Goal: Task Accomplishment & Management: Complete application form

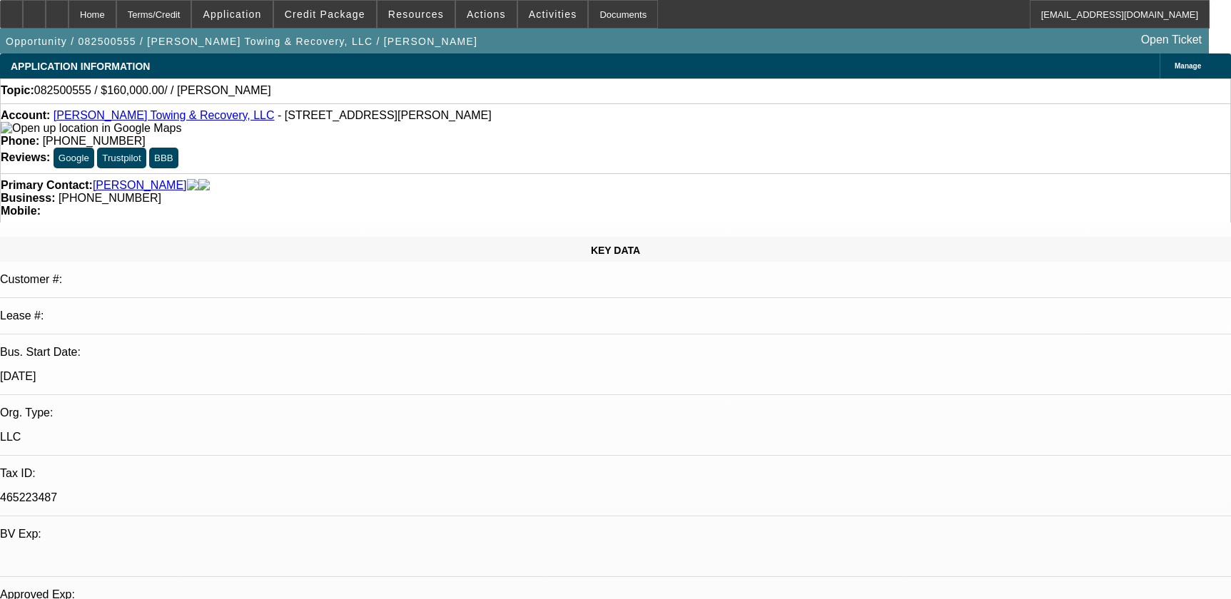
select select "0"
select select "2"
select select "0.1"
select select "4"
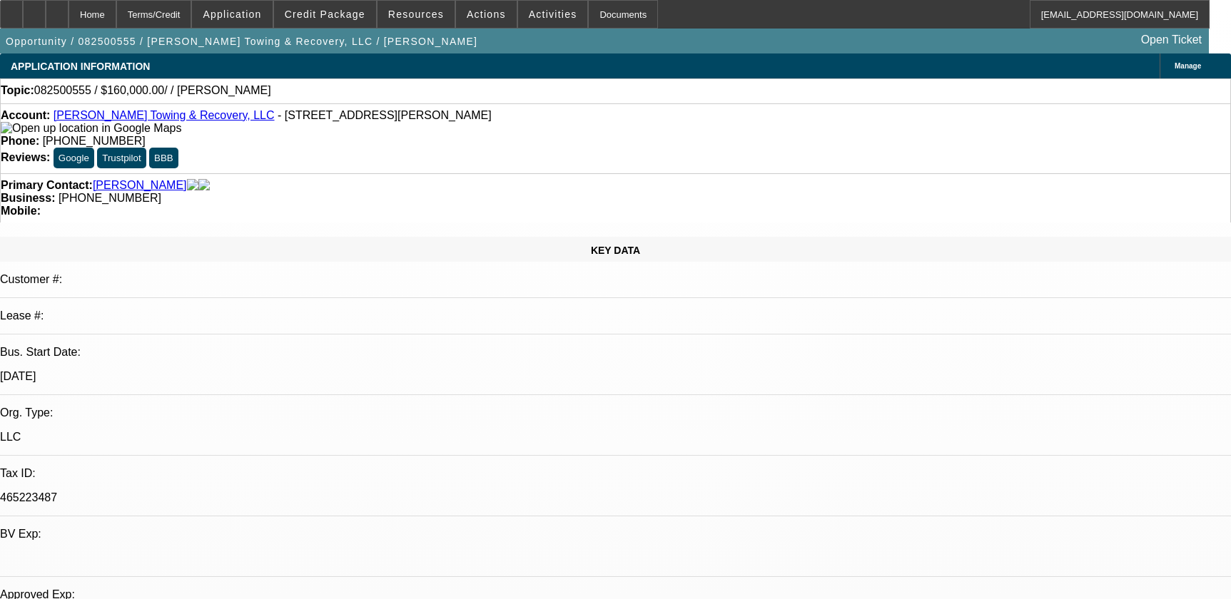
scroll to position [129, 0]
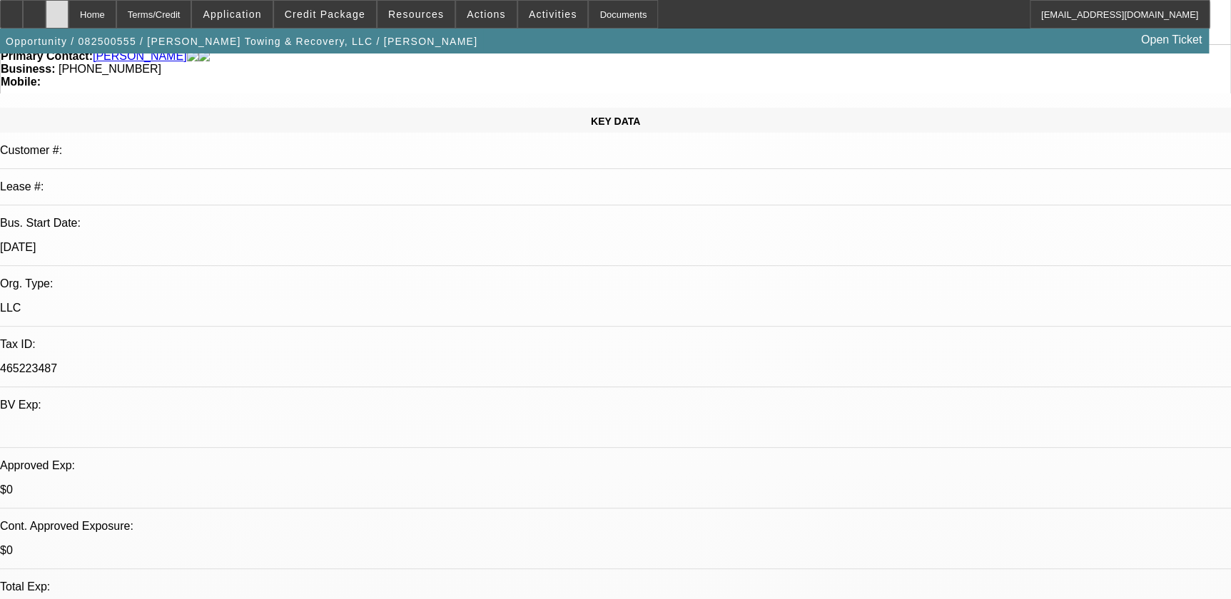
click at [68, 15] on div at bounding box center [57, 14] width 23 height 29
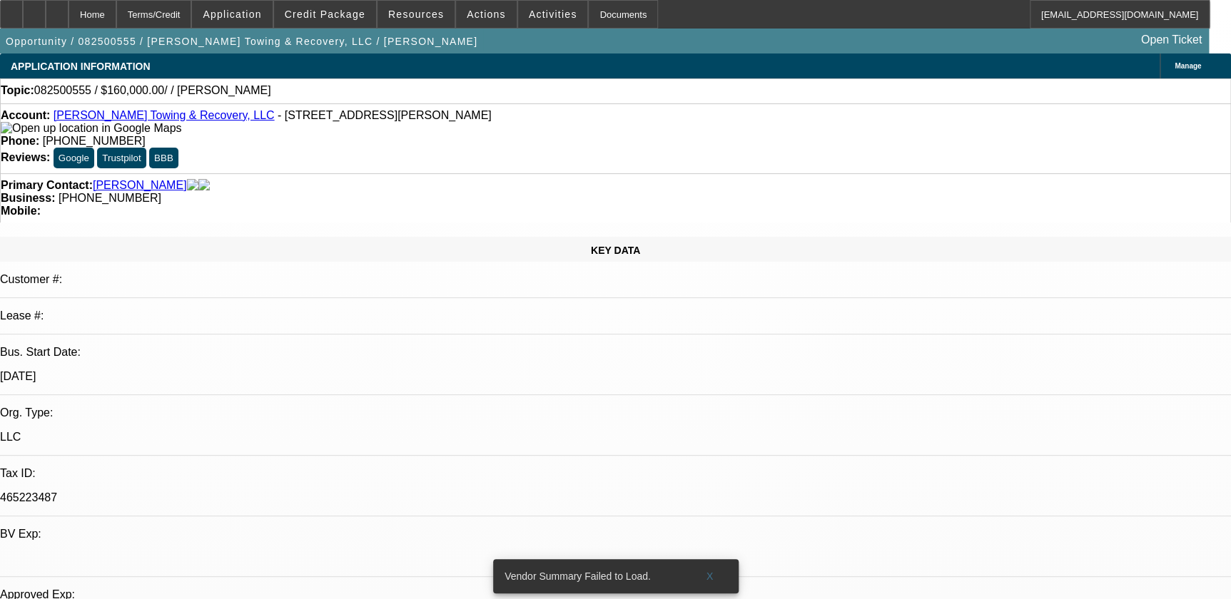
select select "0"
select select "2"
select select "0.1"
select select "1"
select select "2"
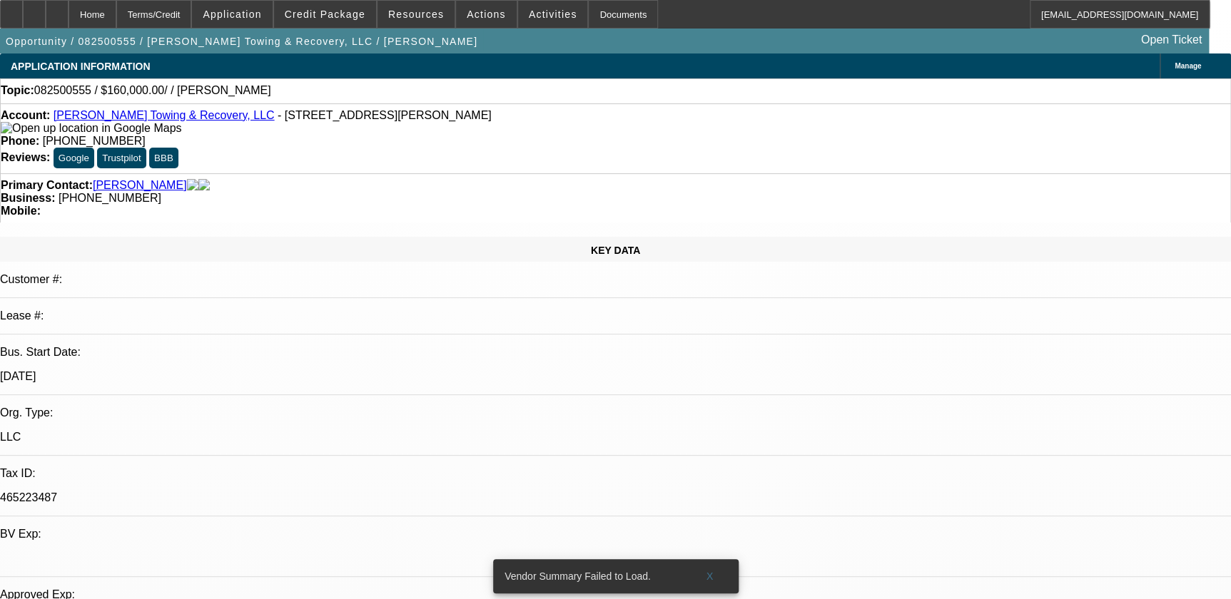
select select "4"
drag, startPoint x: 454, startPoint y: 116, endPoint x: 566, endPoint y: 126, distance: 111.7
click at [566, 135] on div "Phone: (620) 433-2241" at bounding box center [615, 141] width 1229 height 13
drag, startPoint x: 566, startPoint y: 126, endPoint x: 496, endPoint y: 121, distance: 70.1
copy span "[PHONE_NUMBER]"
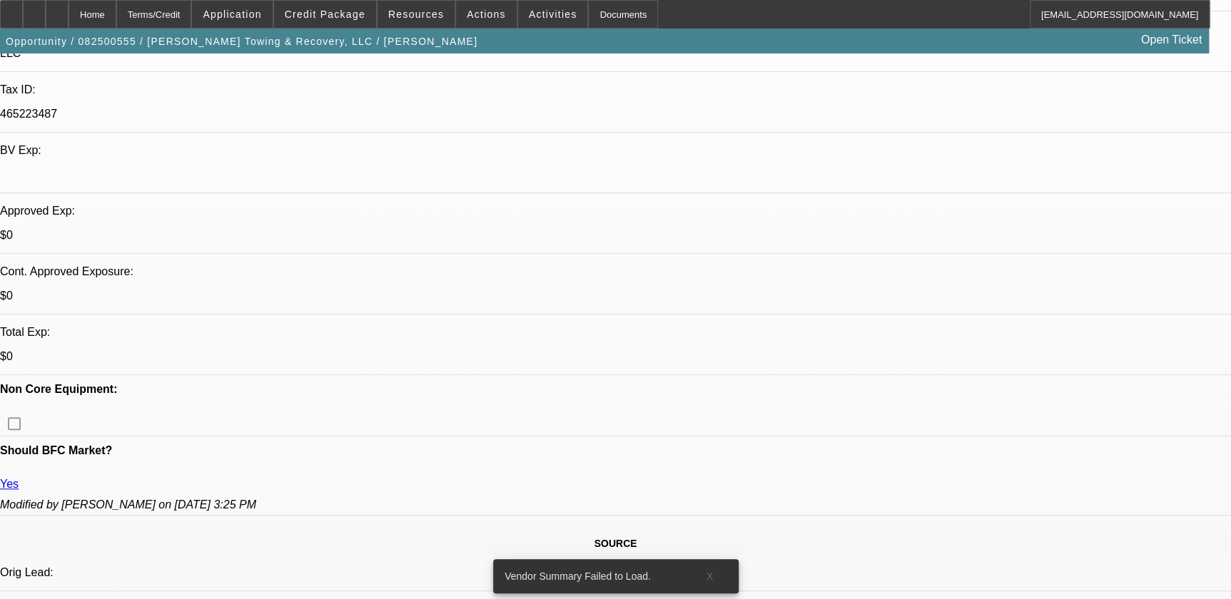
scroll to position [519, 0]
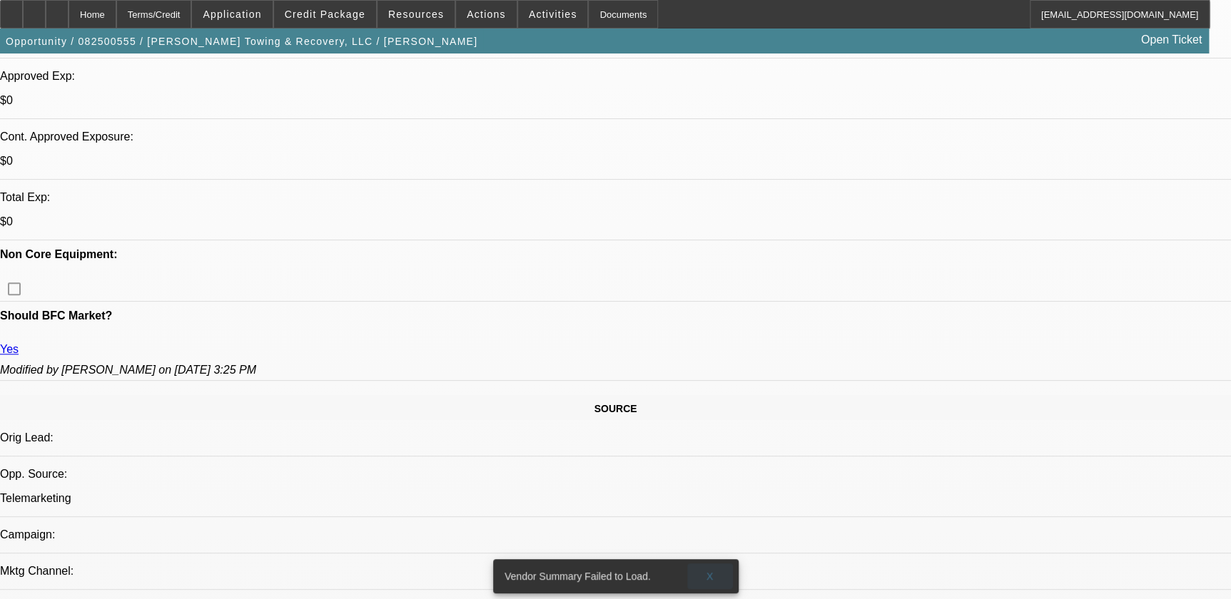
drag, startPoint x: 703, startPoint y: 566, endPoint x: 695, endPoint y: 559, distance: 11.1
click at [703, 566] on span at bounding box center [710, 576] width 46 height 34
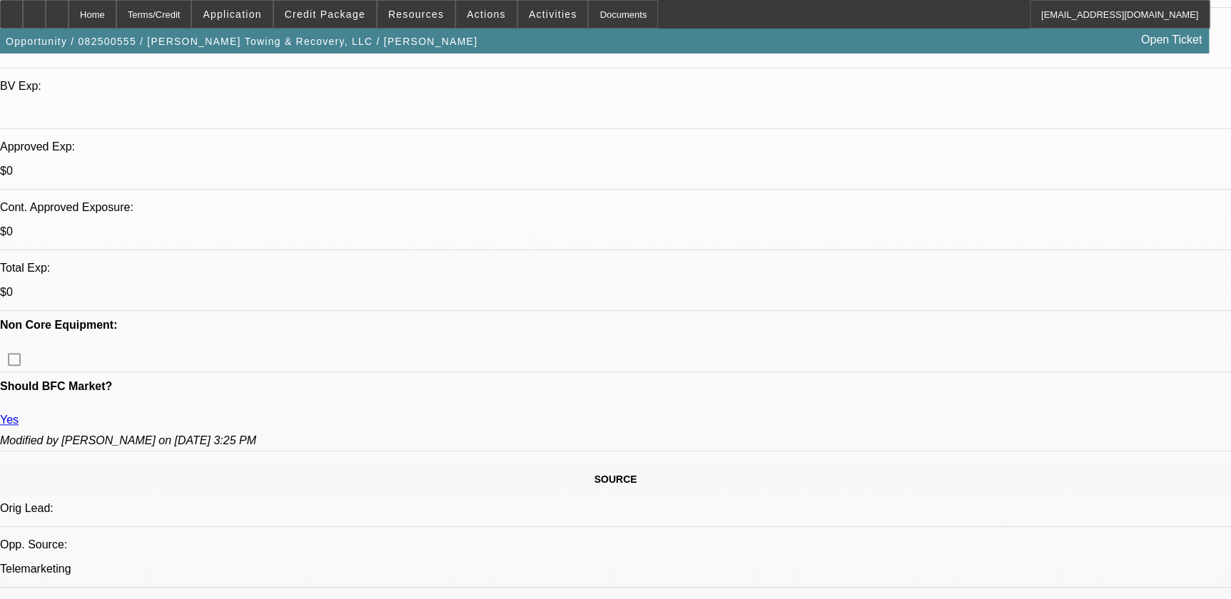
scroll to position [454, 0]
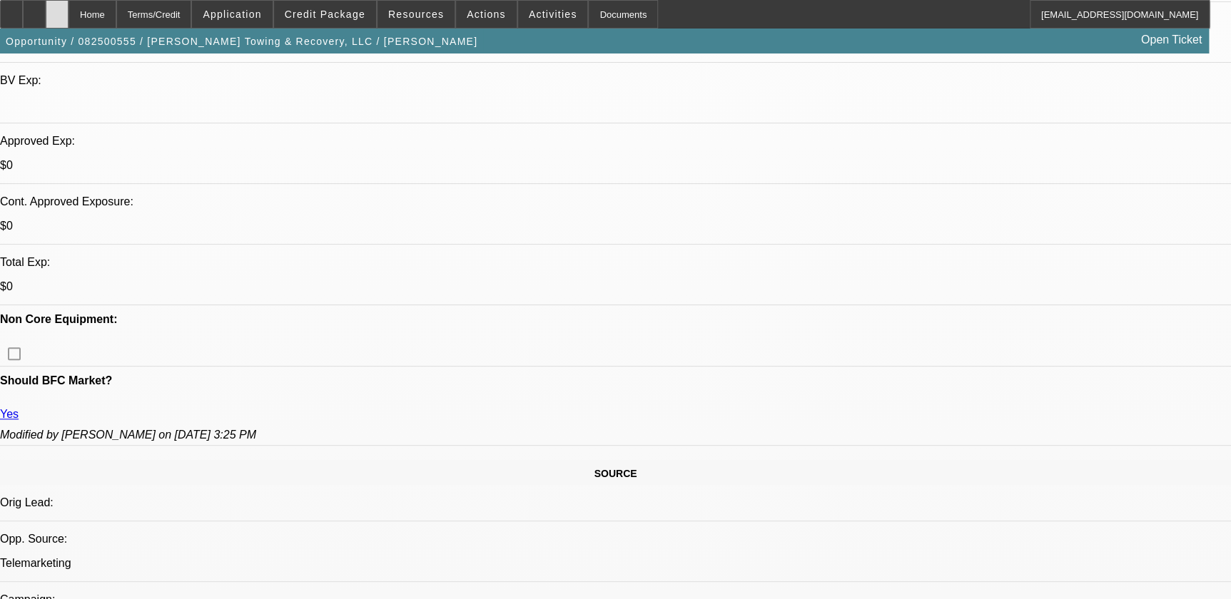
click at [68, 22] on div at bounding box center [57, 14] width 23 height 29
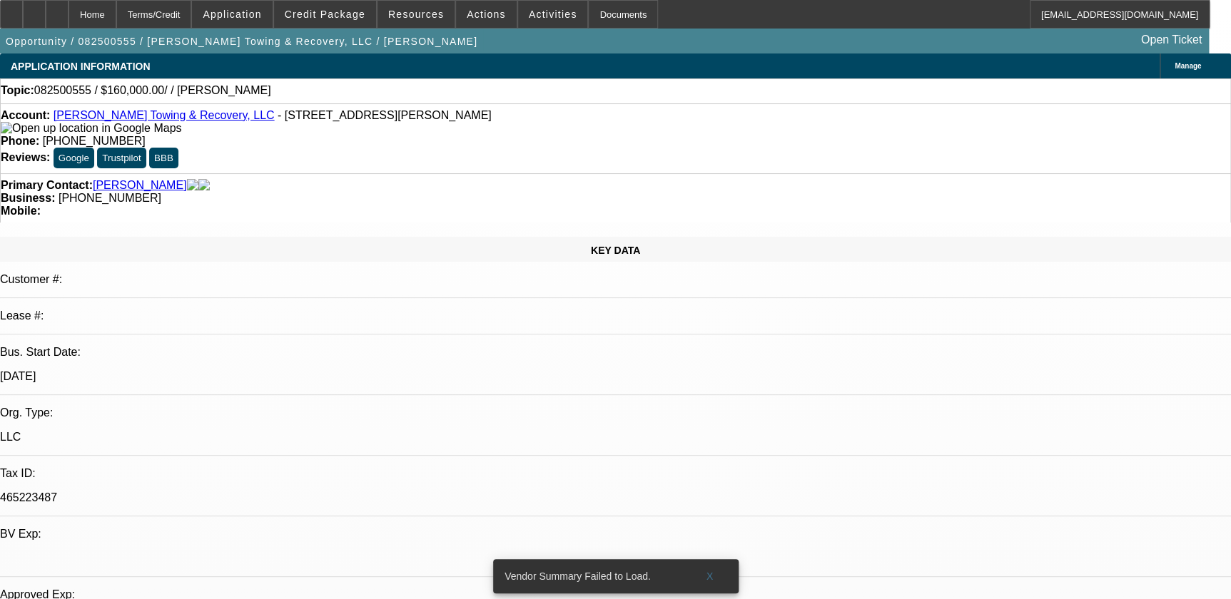
select select "0"
select select "2"
select select "0.1"
select select "1"
select select "2"
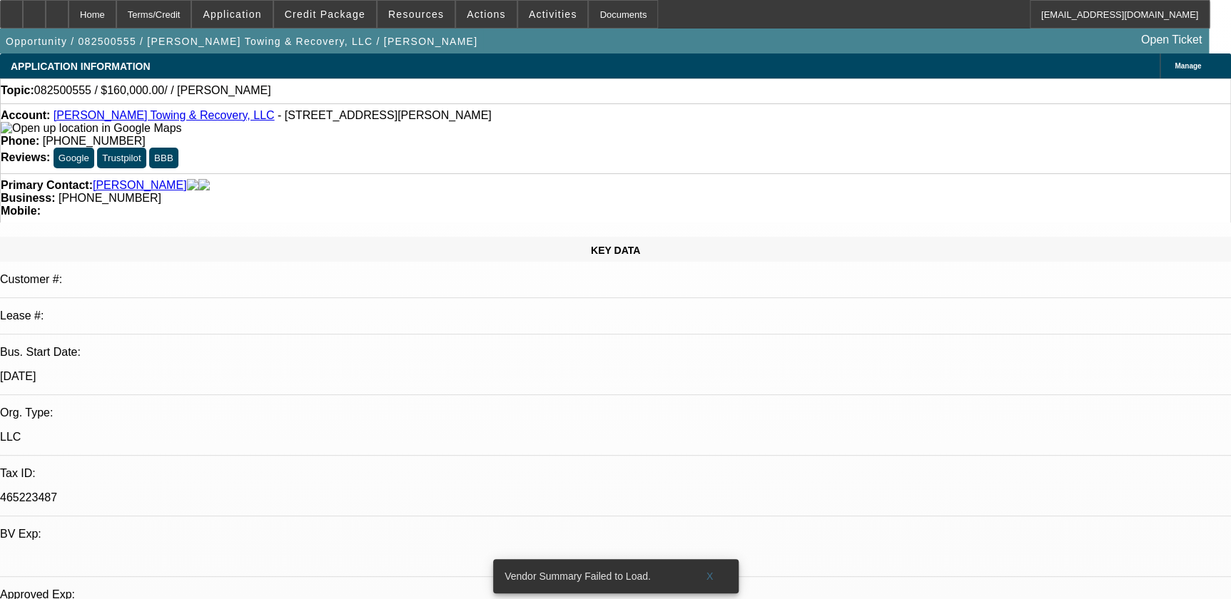
select select "4"
click at [713, 565] on span at bounding box center [710, 576] width 46 height 34
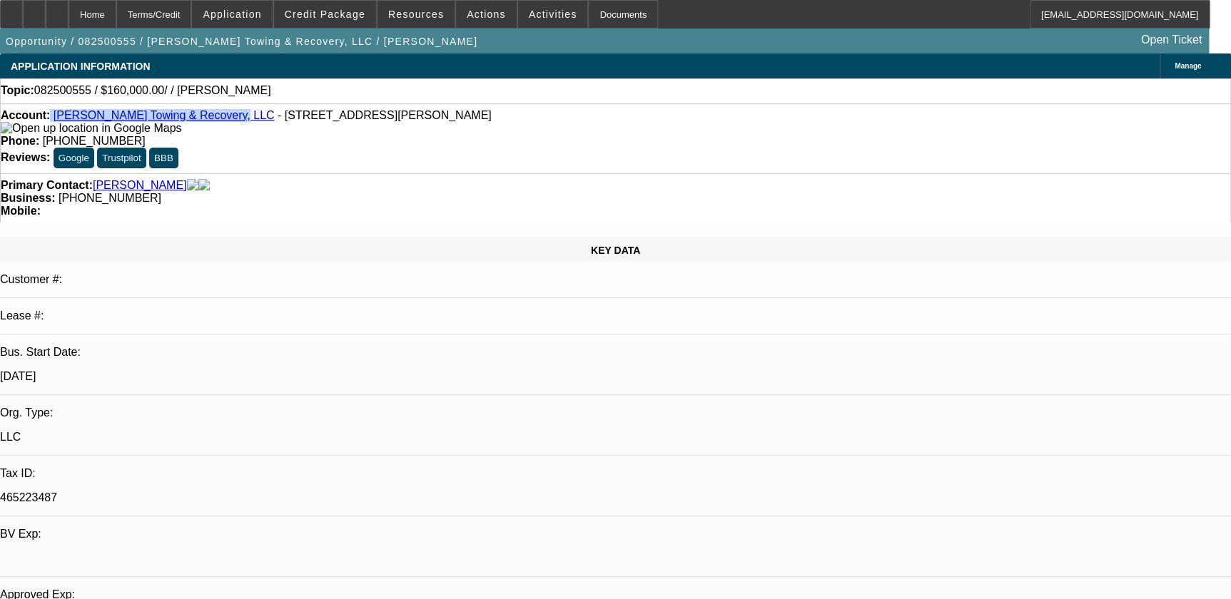
drag, startPoint x: 61, startPoint y: 115, endPoint x: 200, endPoint y: 107, distance: 139.3
click at [200, 107] on div "Account: Parker's Towing & Recovery, LLC - 8850 Queen Rd, Saint Paul, KS 66771 …" at bounding box center [615, 138] width 1231 height 70
copy div "[PERSON_NAME] Towing & Recovery, LLC"
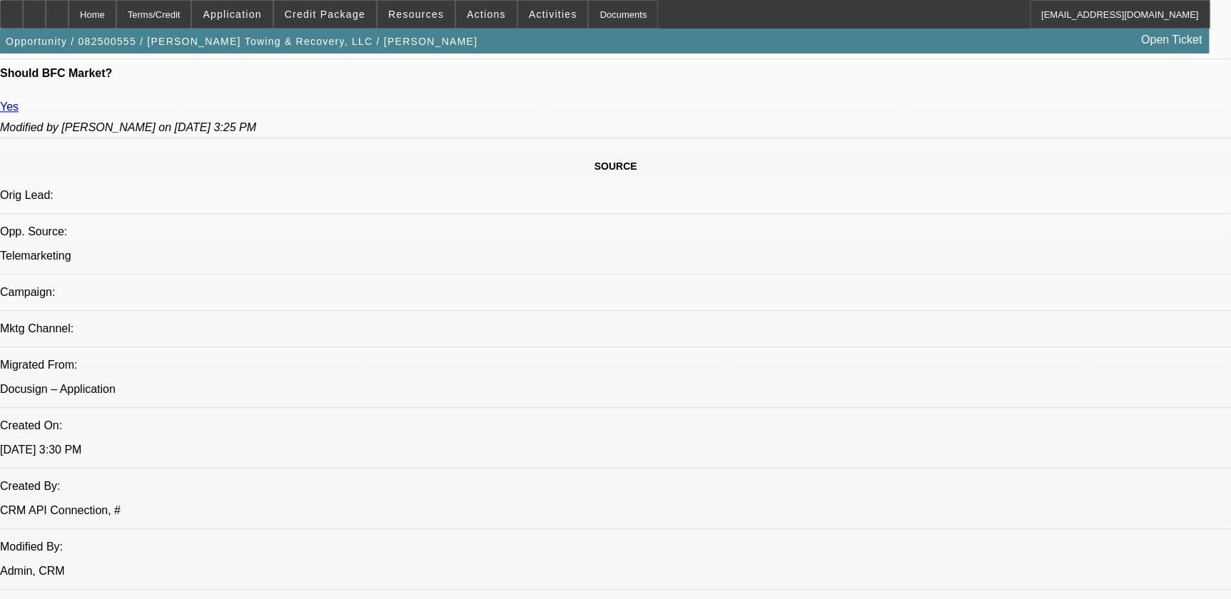
scroll to position [908, 0]
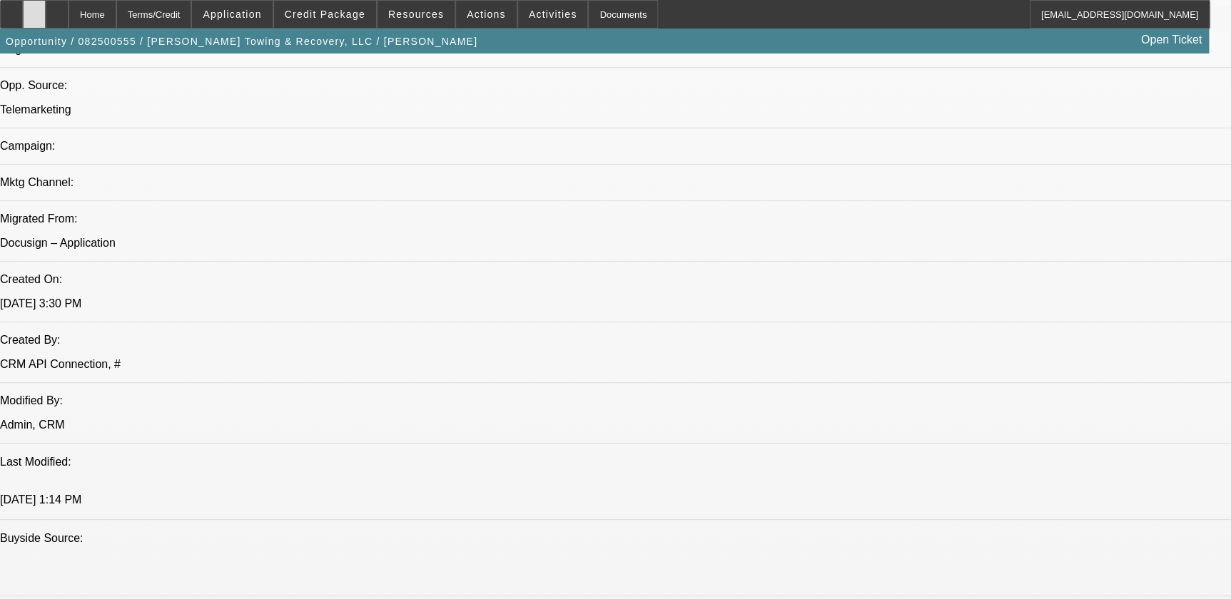
click at [46, 14] on div at bounding box center [34, 14] width 23 height 29
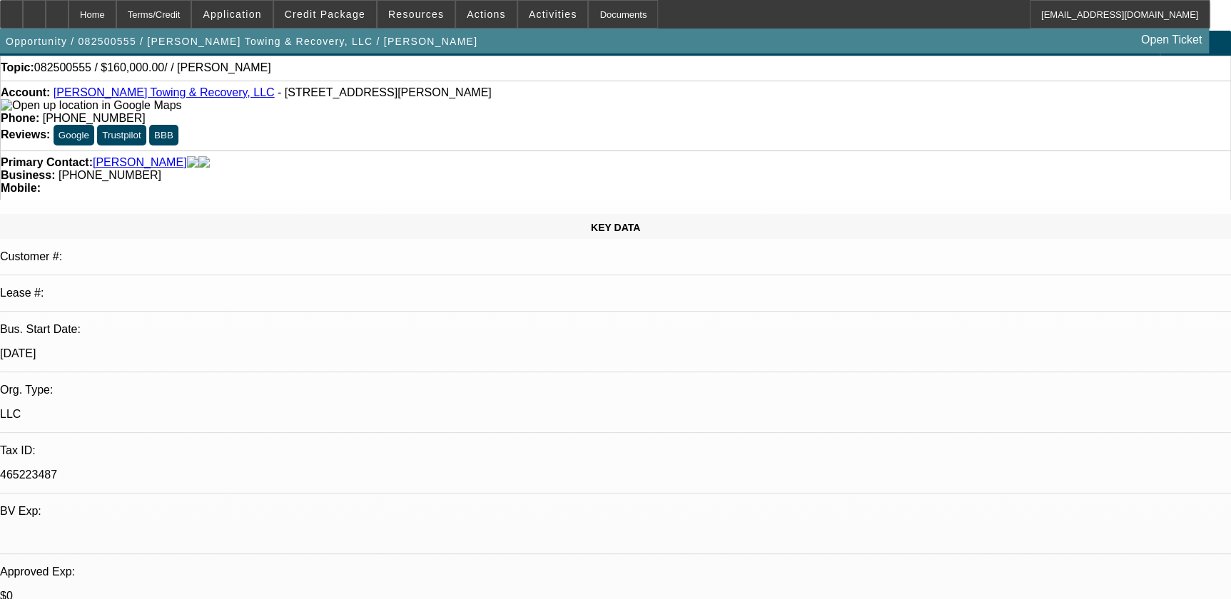
scroll to position [0, 0]
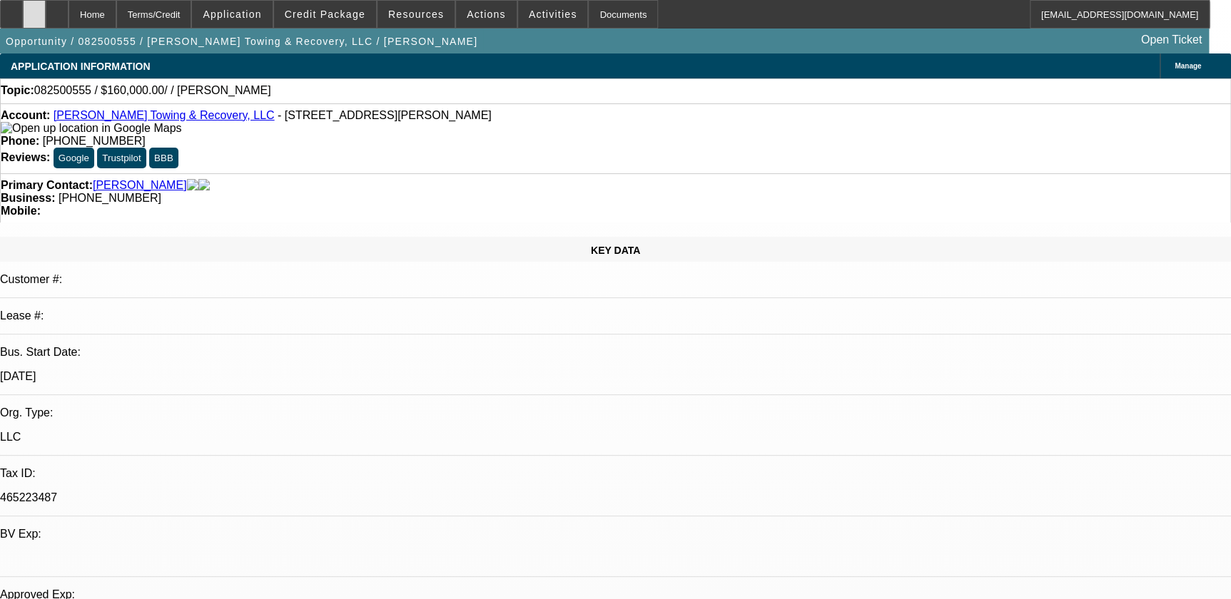
click at [44, 11] on div at bounding box center [34, 14] width 23 height 29
click at [46, 11] on div at bounding box center [34, 14] width 23 height 29
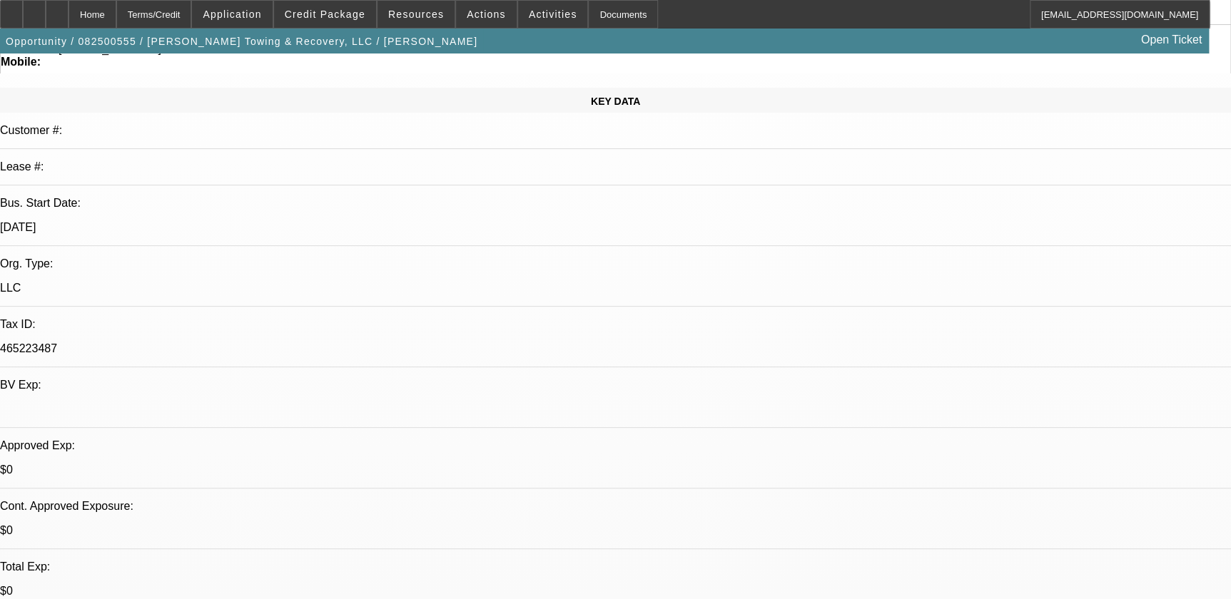
scroll to position [129, 0]
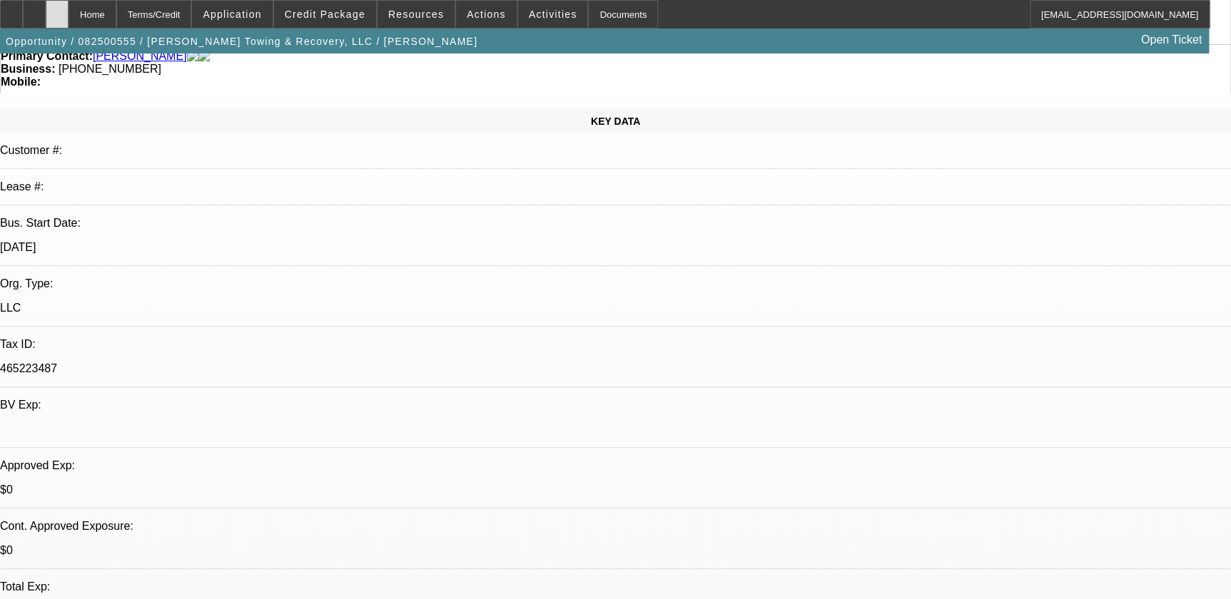
click at [68, 13] on div at bounding box center [57, 14] width 23 height 29
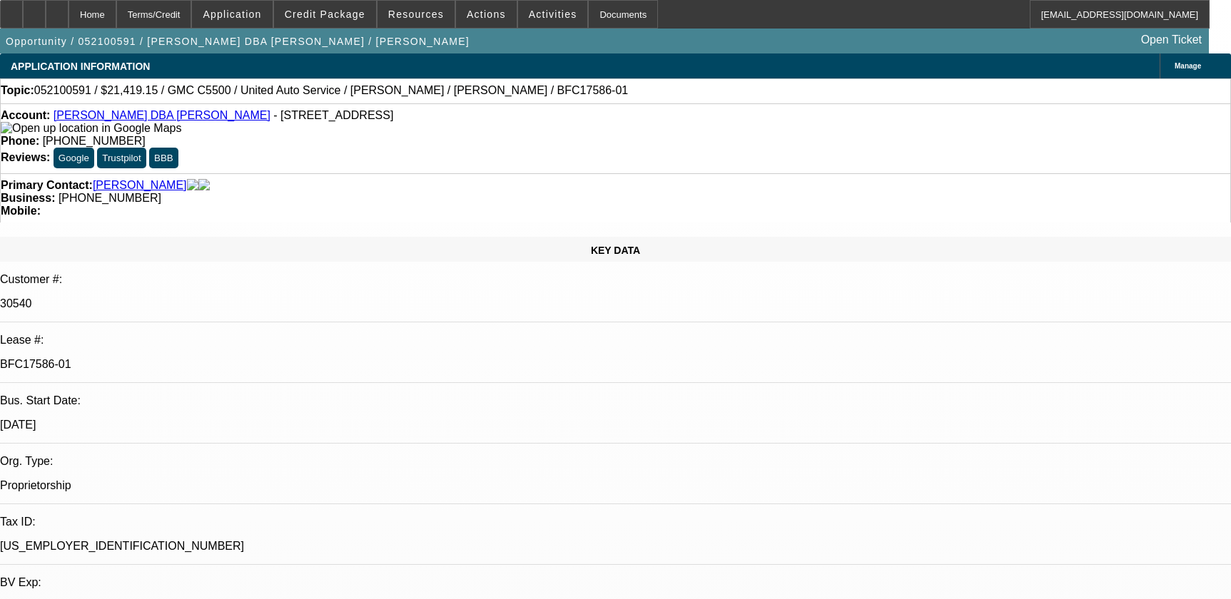
select select "0.15"
select select "0"
select select "2"
select select "0.1"
select select "4"
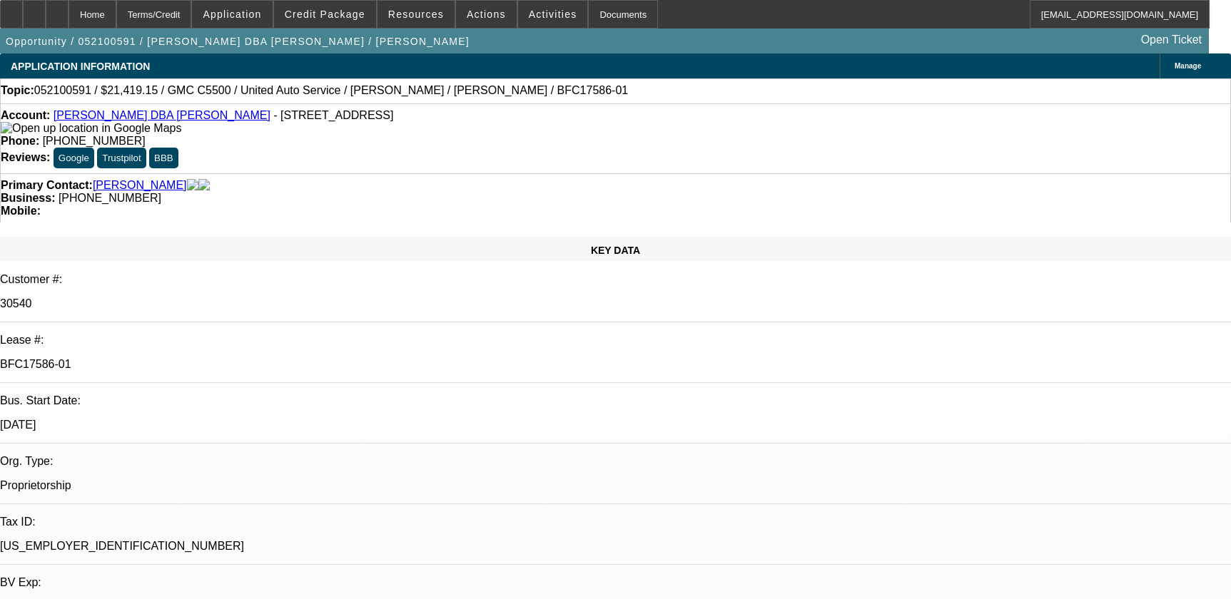
select select "0.15"
select select "0"
select select "2"
select select "0.1"
select select "4"
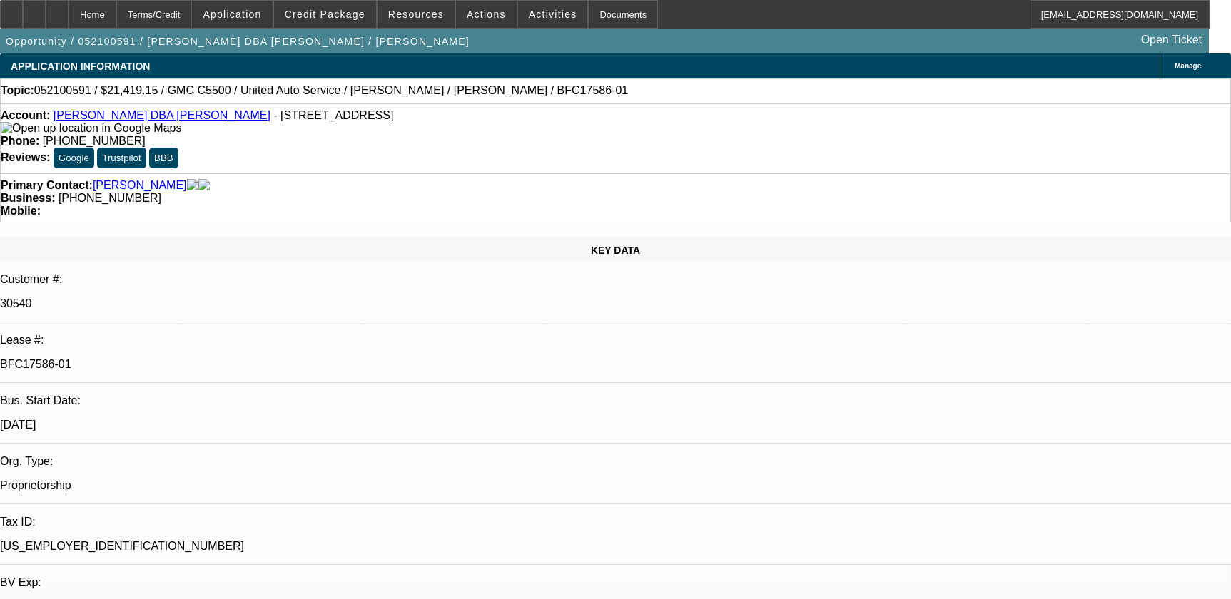
select select "0.15"
select select "0"
select select "2"
select select "0.1"
select select "4"
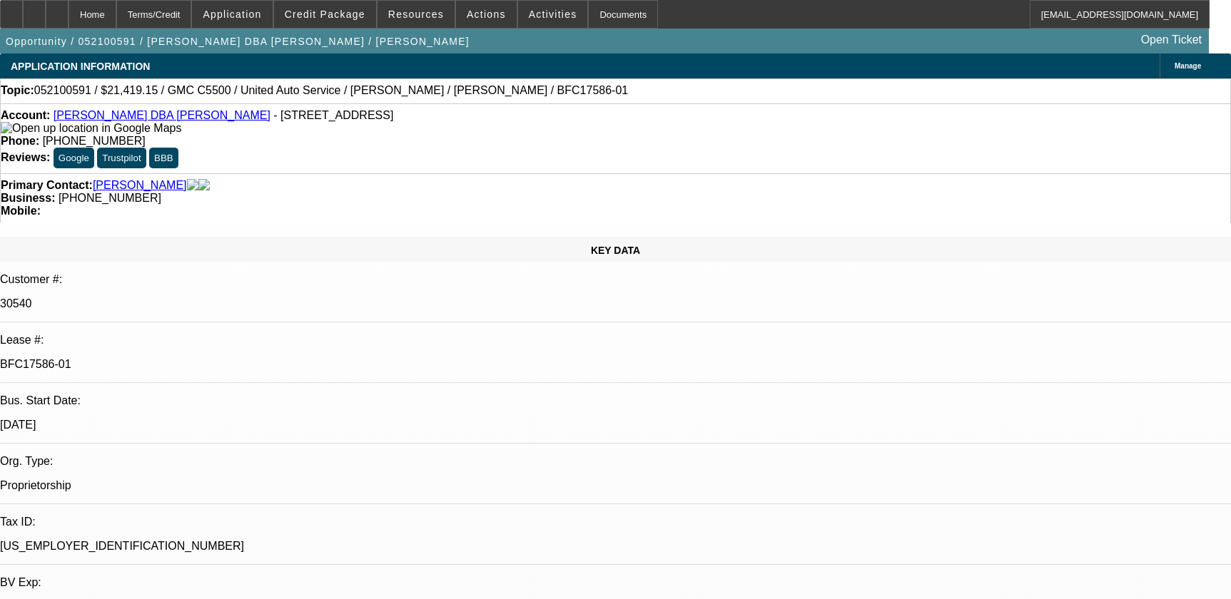
select select "0"
select select "2"
select select "0.1"
select select "4"
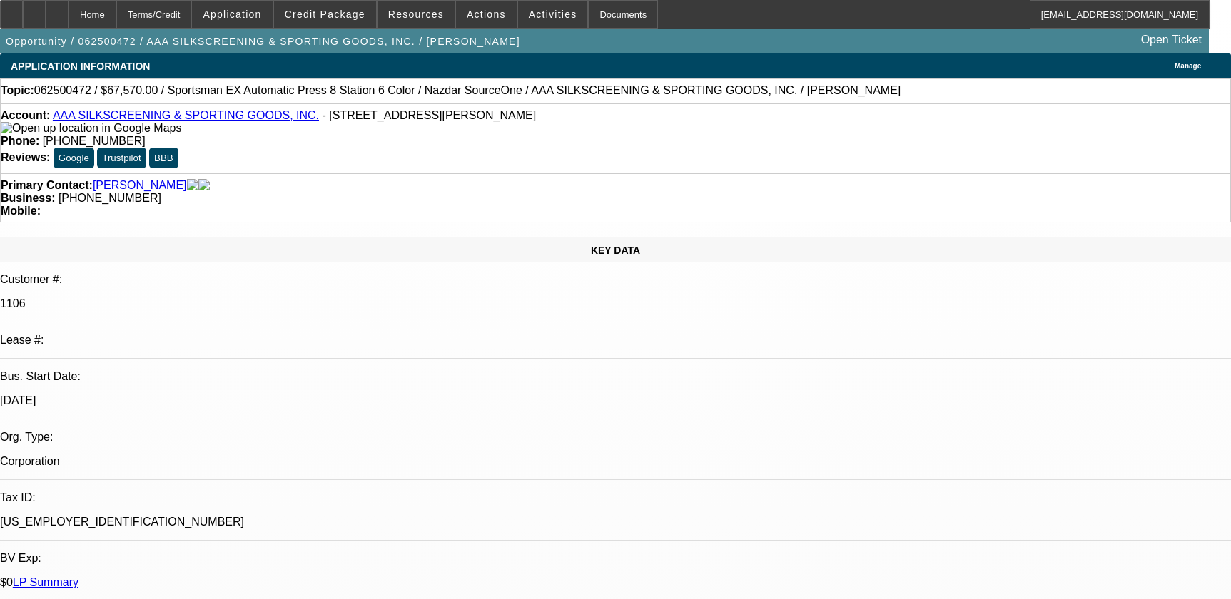
select select "0"
select select "5"
select select "0"
select select "6"
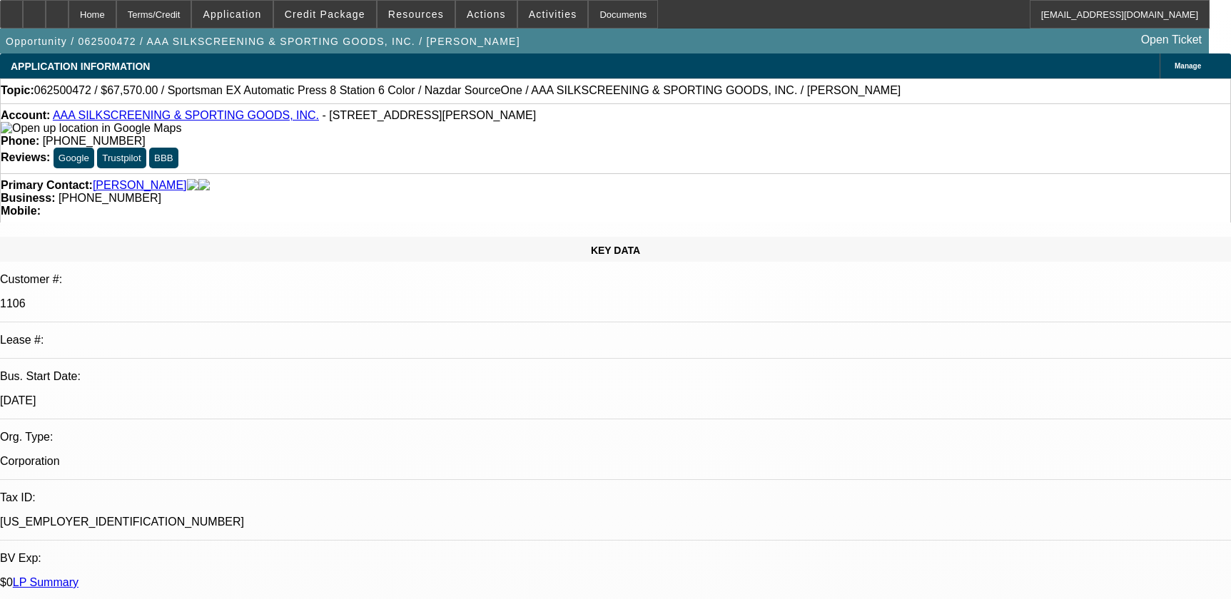
select select "0.1"
select select "2"
select select "0.1"
select select "4"
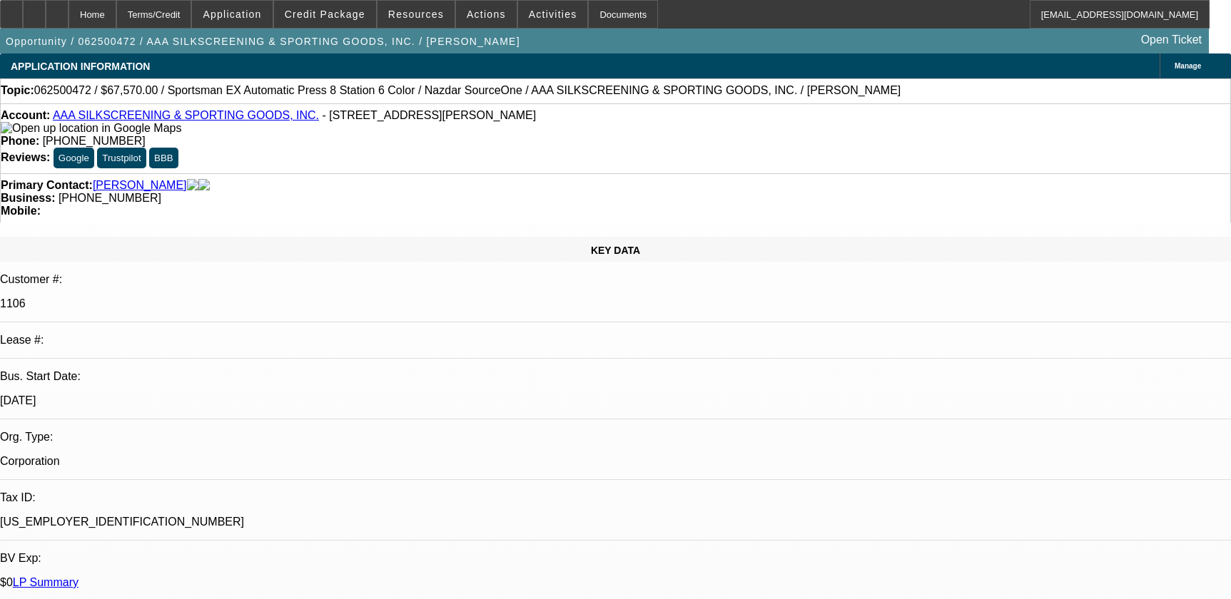
select select "0"
select select "2"
select select "0.1"
select select "4"
select select "0"
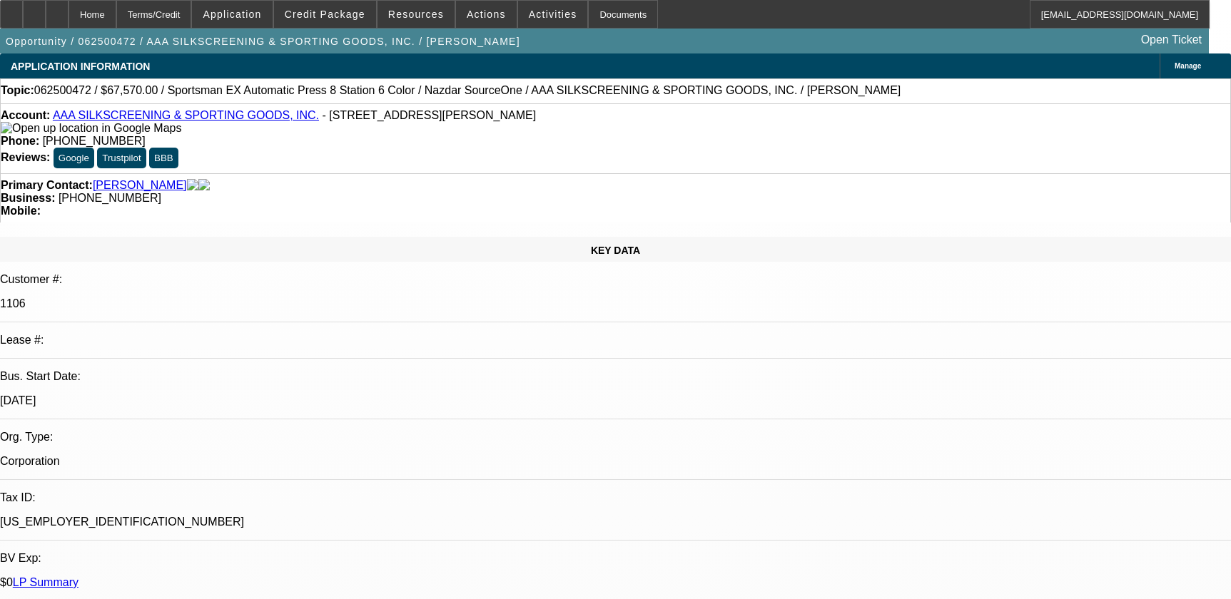
select select "2"
select select "0.1"
select select "4"
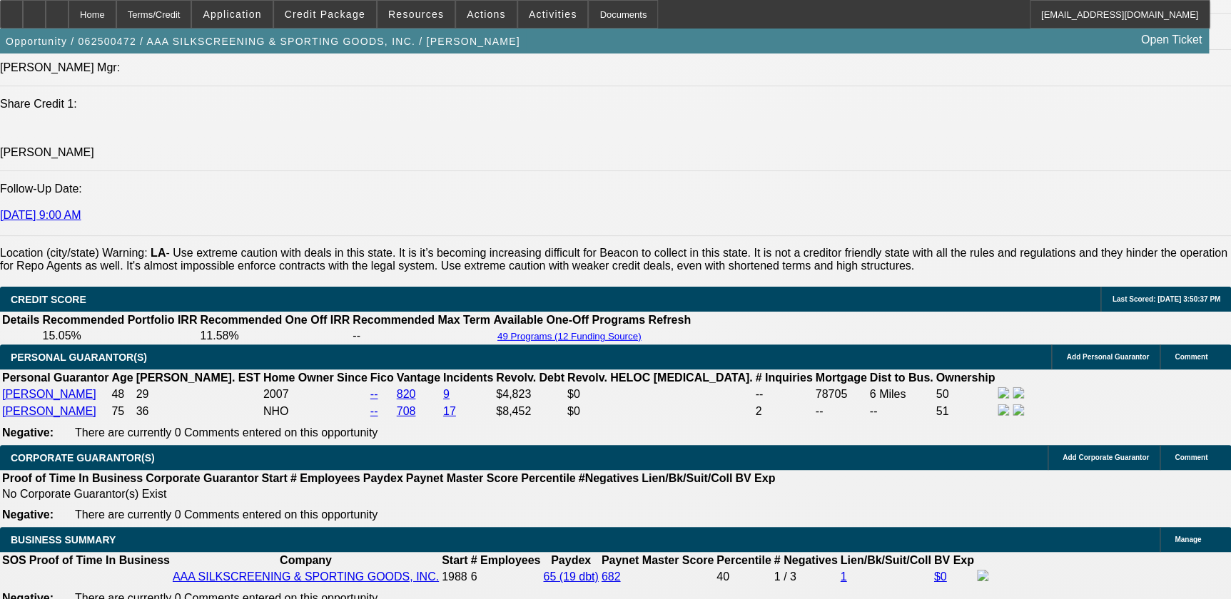
scroll to position [1816, 0]
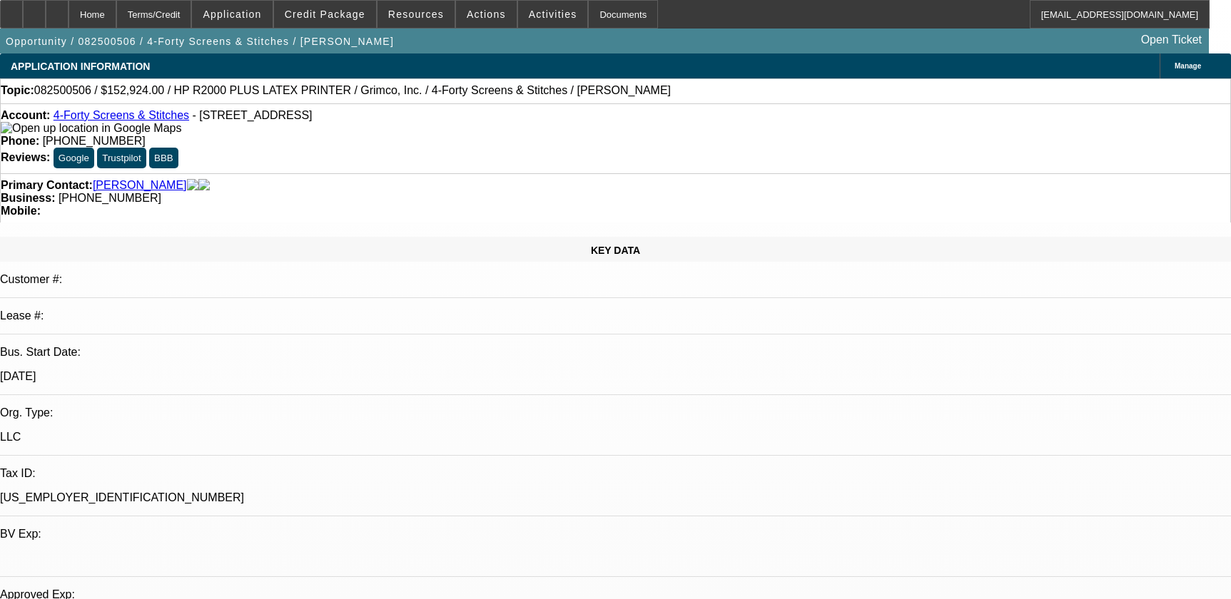
select select "0"
select select "0.1"
select select "4"
drag, startPoint x: 454, startPoint y: 119, endPoint x: 540, endPoint y: 131, distance: 86.4
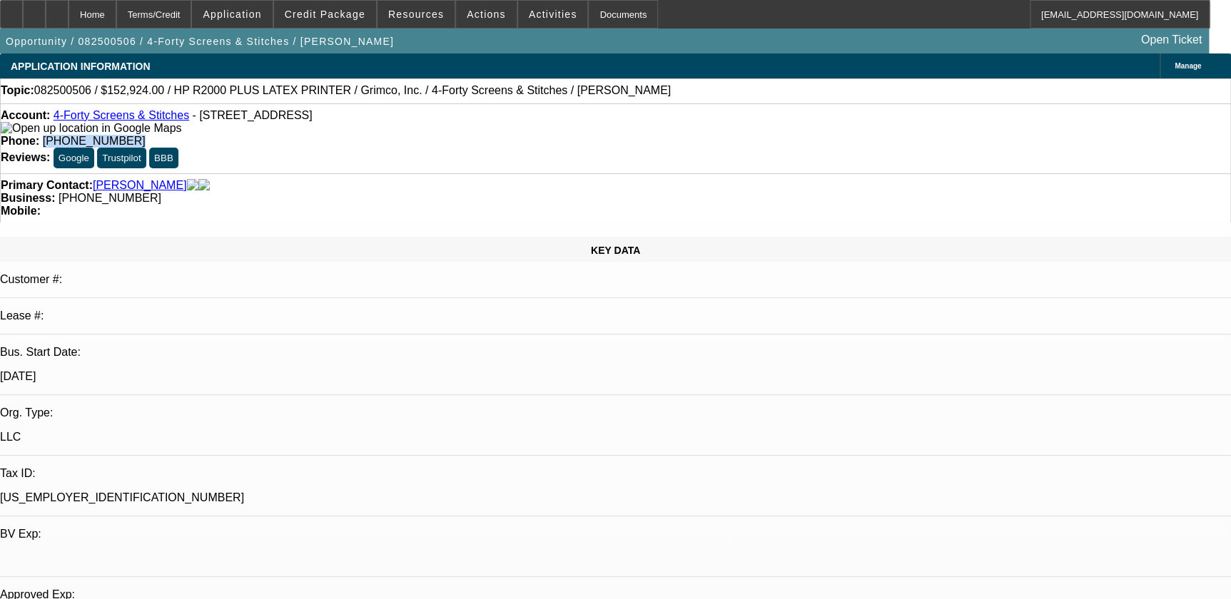
click at [540, 131] on div "Account: 4-Forty Screens & Stitches - 169 Highway 1207, Deville, LA 71328 Phone…" at bounding box center [615, 138] width 1231 height 70
copy span "(318) 447-6887"
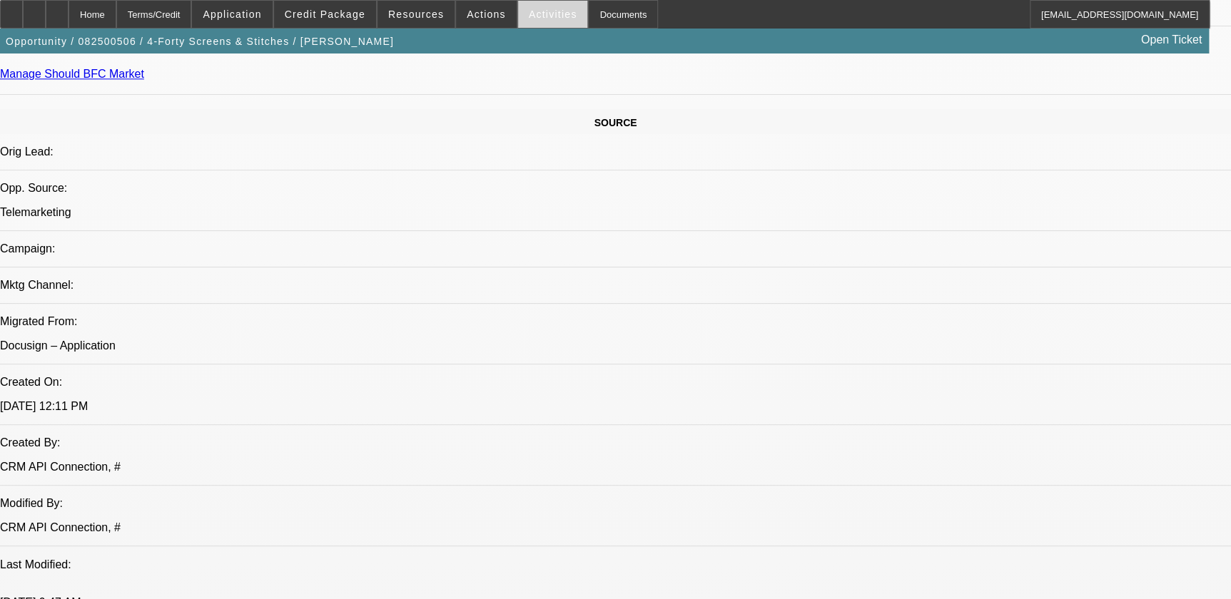
scroll to position [1102, 0]
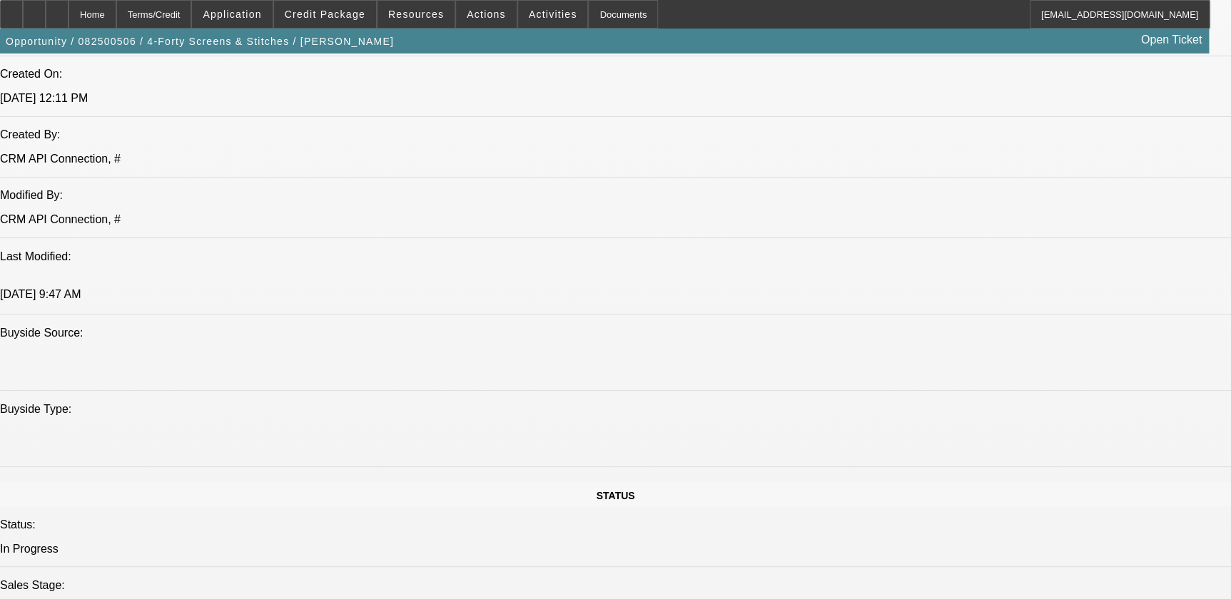
click at [68, 14] on div at bounding box center [57, 14] width 23 height 29
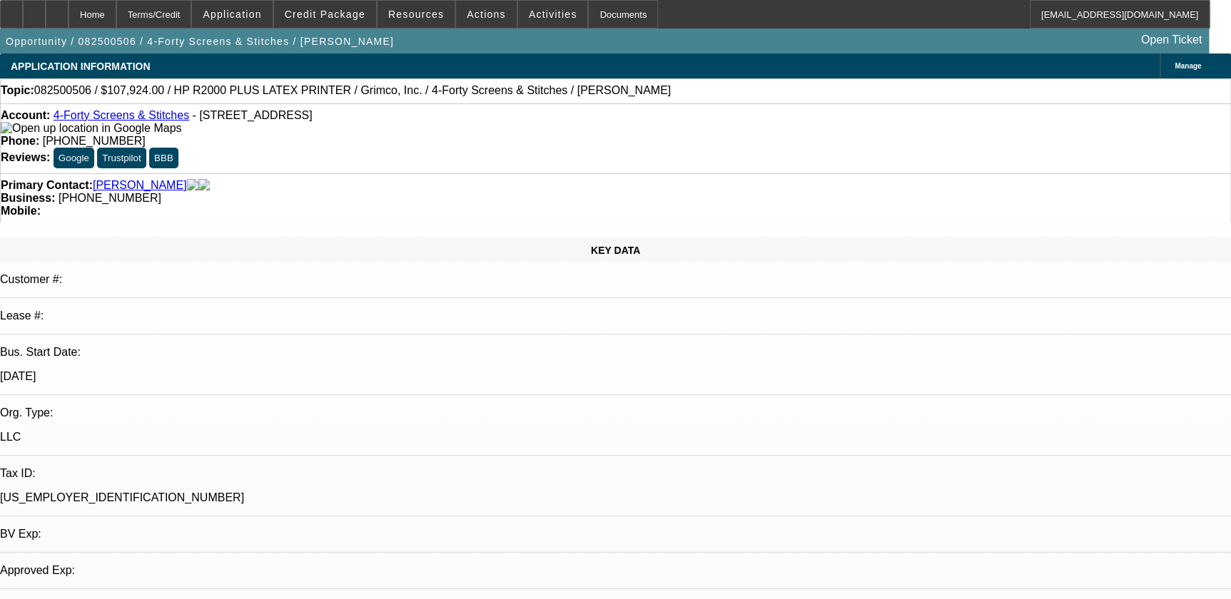
select select "0"
select select "0.1"
select select "1"
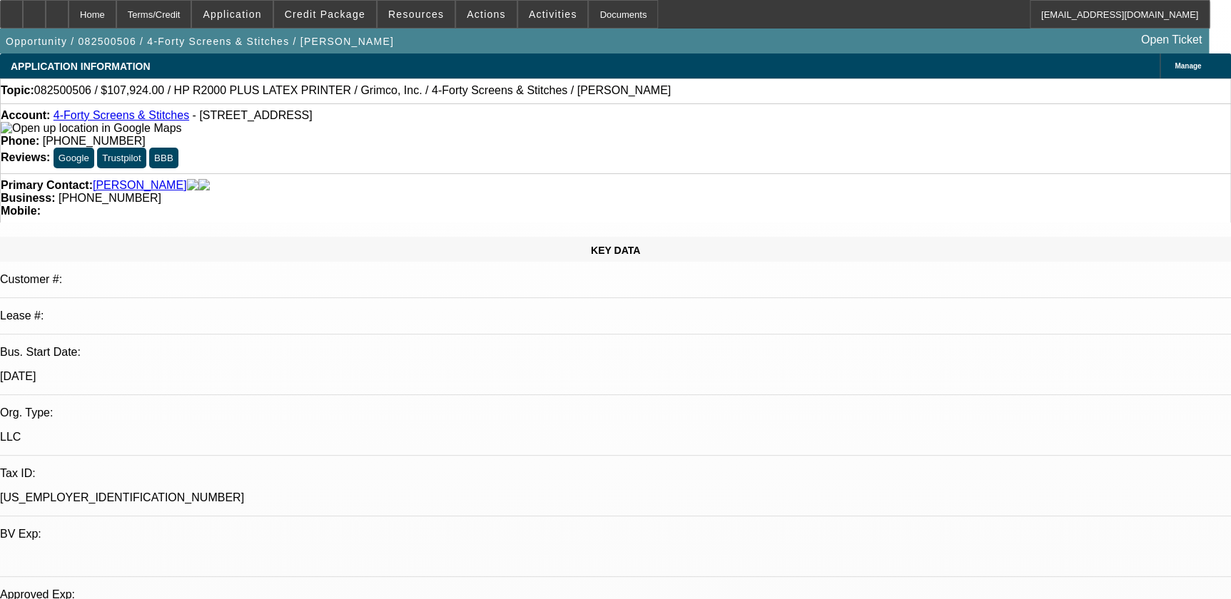
select select "4"
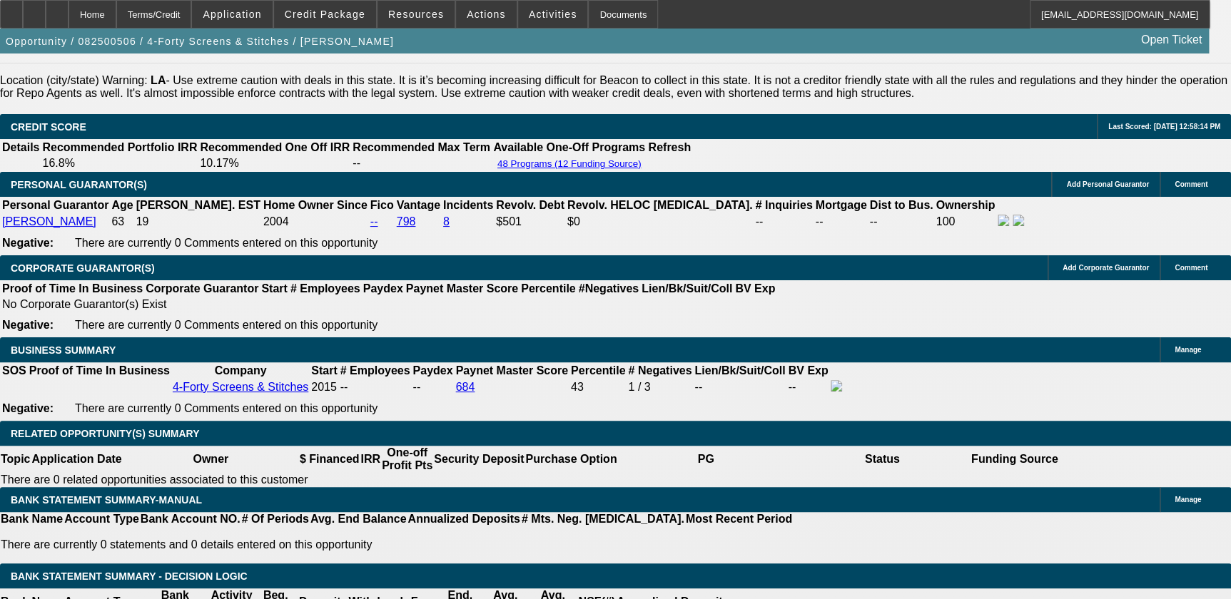
scroll to position [1946, 0]
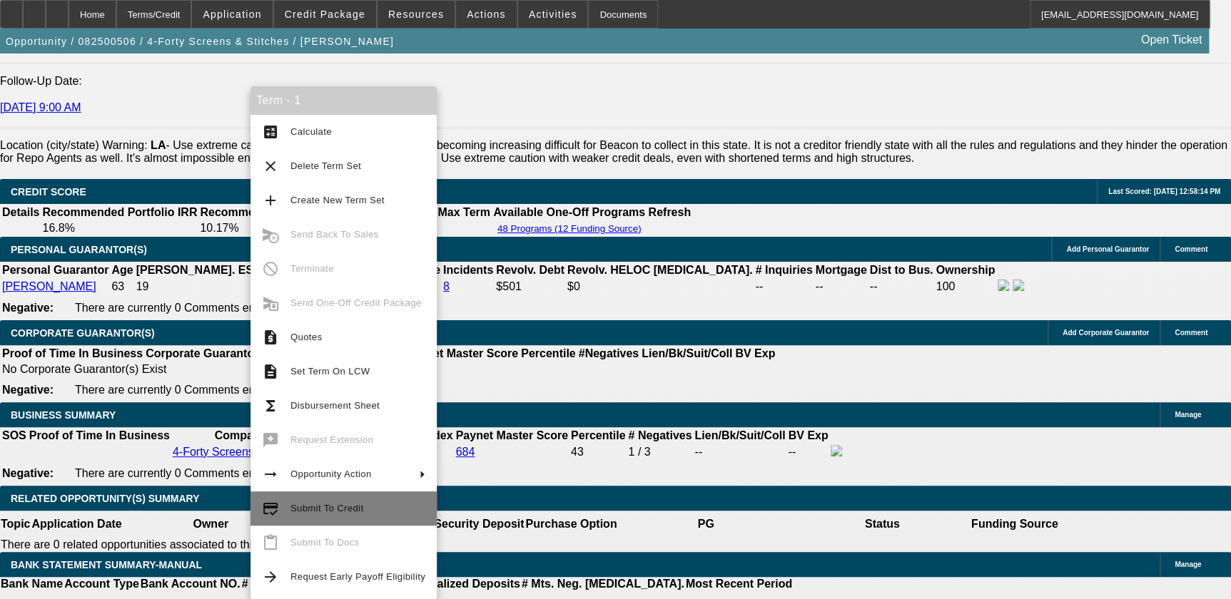
click at [358, 514] on span "Submit To Credit" at bounding box center [357, 508] width 135 height 17
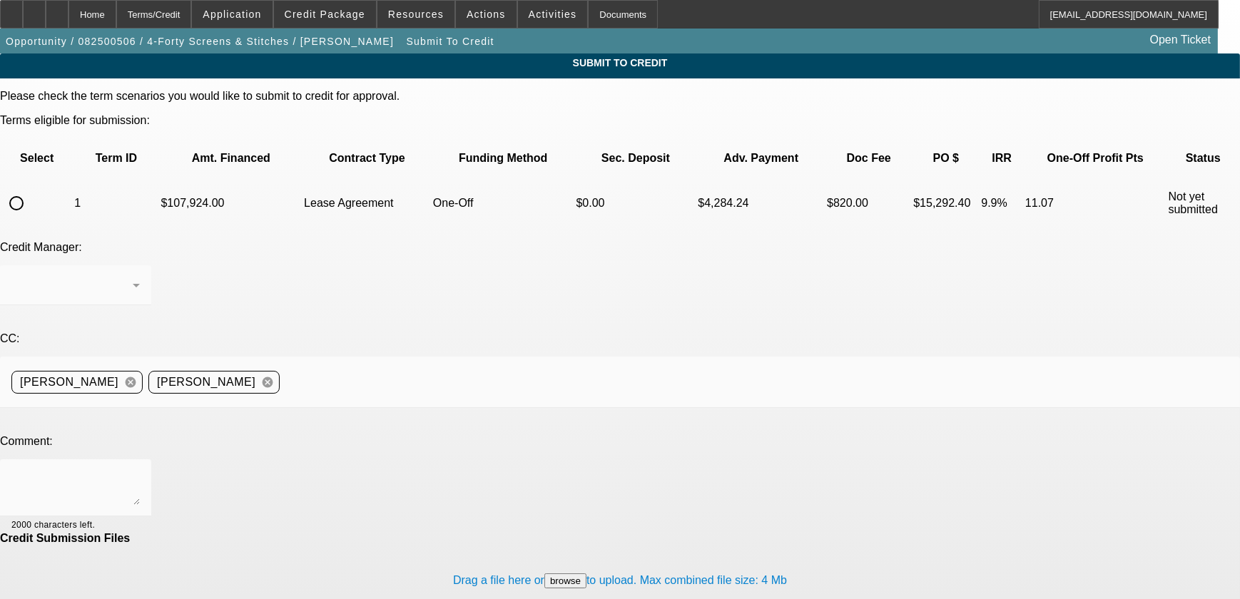
click at [72, 178] on td at bounding box center [36, 203] width 71 height 50
click at [31, 189] on input "radio" at bounding box center [16, 203] width 29 height 29
radio input "true"
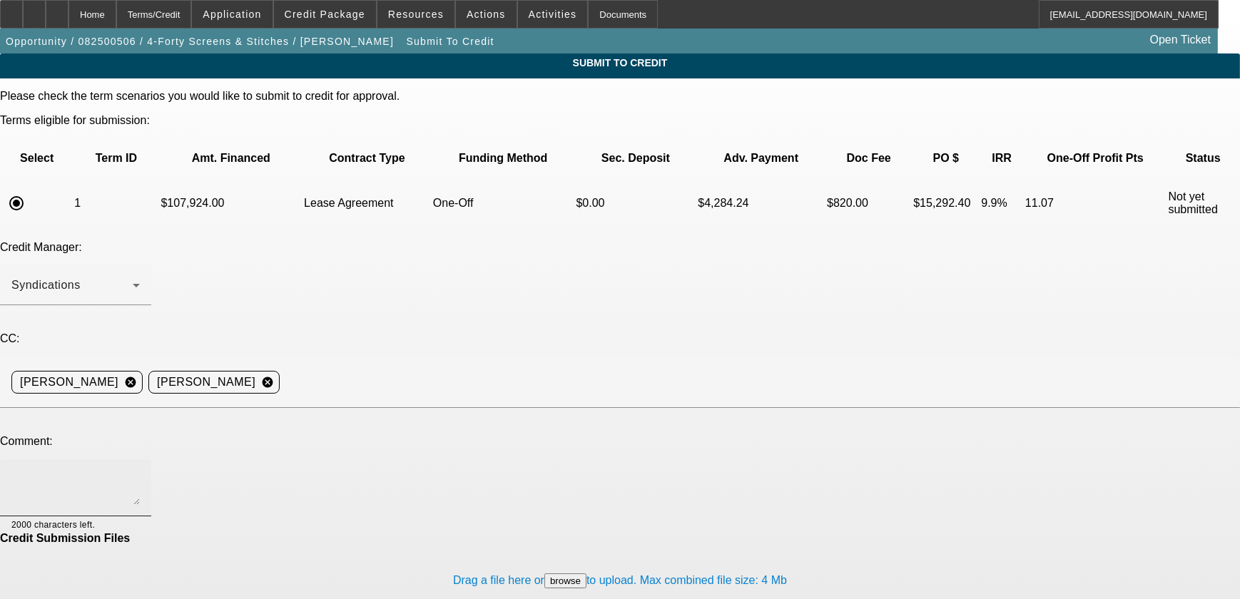
click at [140, 471] on textarea at bounding box center [75, 488] width 128 height 34
paste textarea "Can we go to Leaf? Waiting on customer to send us tax exempt form, hoping we ca…"
click at [140, 471] on textarea "Can we go to Leaf? Waiting on customer to send us tax exempt form, hoping we ca…" at bounding box center [75, 488] width 128 height 34
click at [140, 471] on textarea "Can we submit to Leaf? Waiting on customer to send us tax exempt form, hoping w…" at bounding box center [75, 488] width 128 height 34
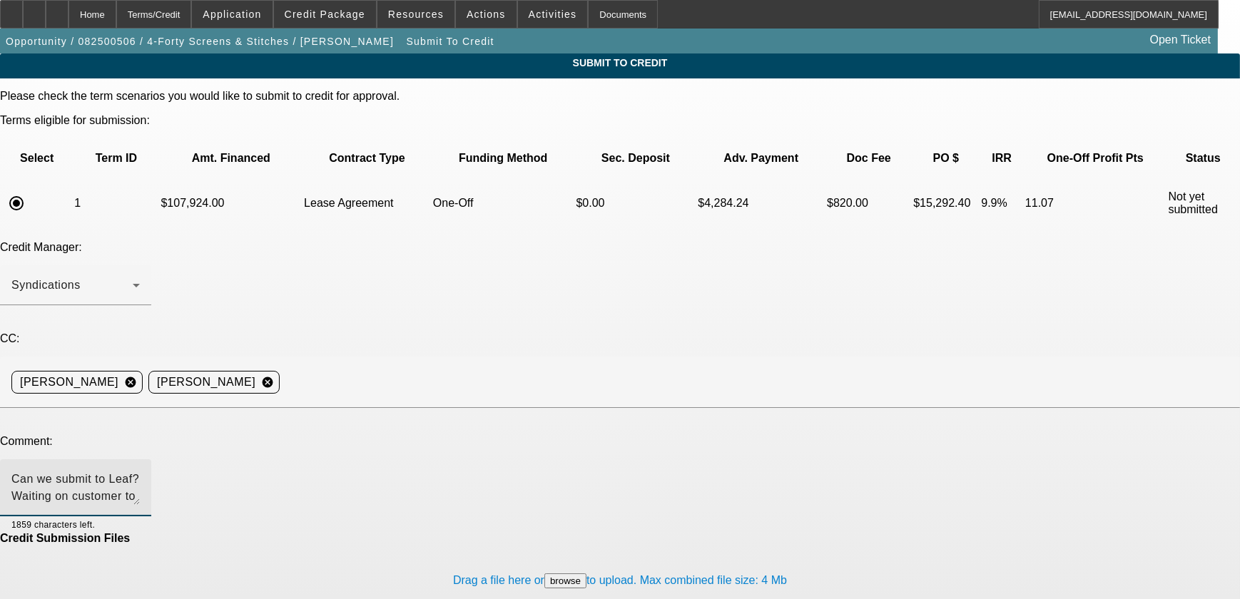
click at [140, 471] on textarea "Can we submit to Leaf? Waiting on customer to send us tax exempt form, hoping w…" at bounding box center [75, 488] width 128 height 34
drag, startPoint x: 651, startPoint y: 345, endPoint x: 670, endPoint y: 347, distance: 18.7
click at [140, 471] on textarea "Can we submit to Leaf? Waiting on customer to send us tax exempt form, hoping w…" at bounding box center [75, 488] width 128 height 34
type textarea "Can we submit to Leaf? Waiting on customer to send us tax exempt form, hoping w…"
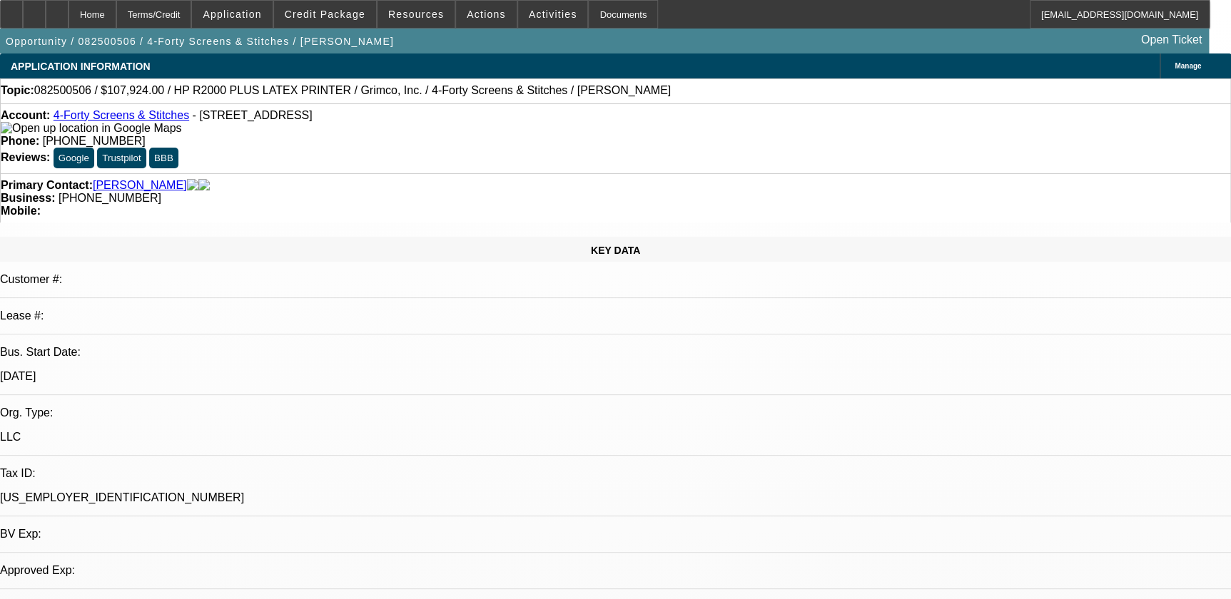
select select "0"
select select "0.1"
select select "4"
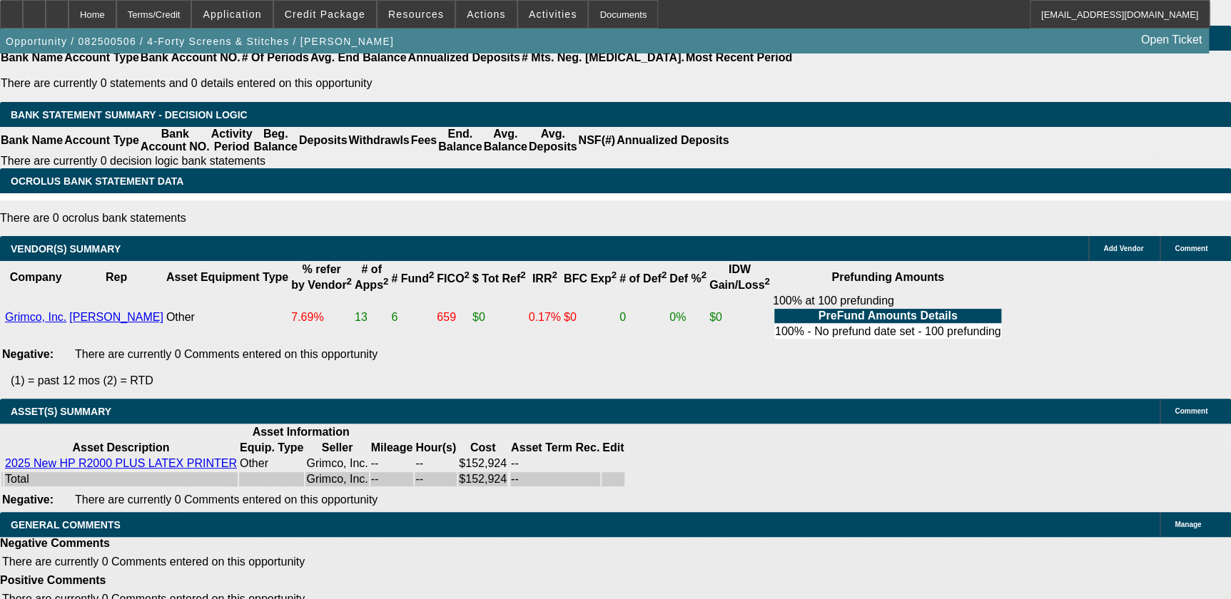
scroll to position [1991, 0]
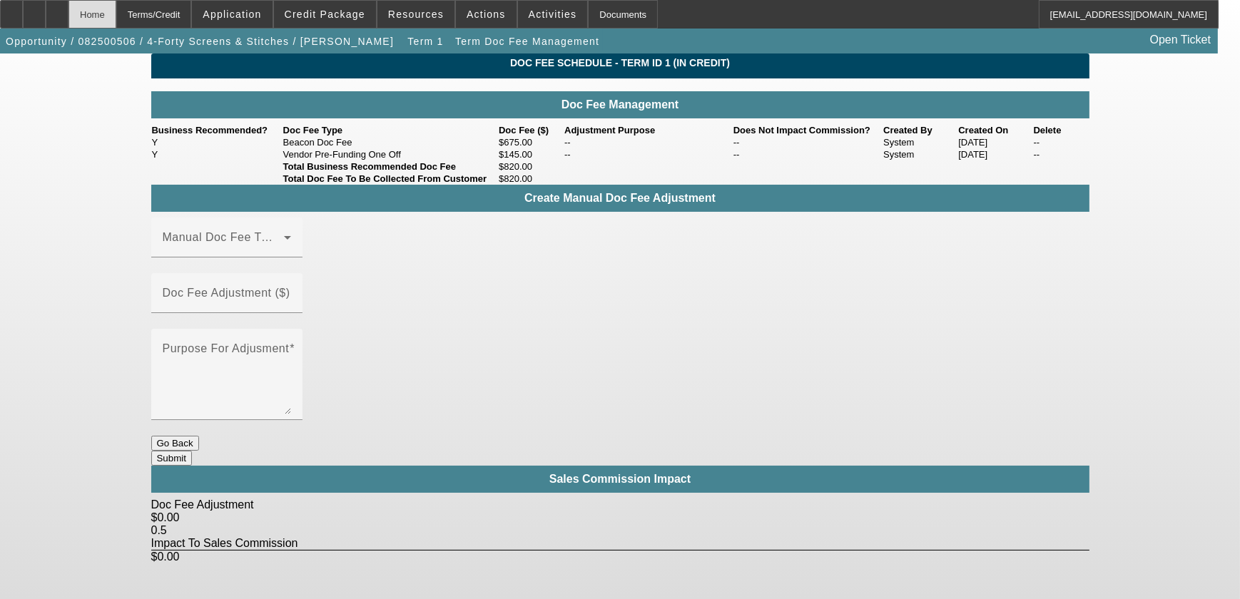
click at [116, 11] on div "Home" at bounding box center [92, 14] width 48 height 29
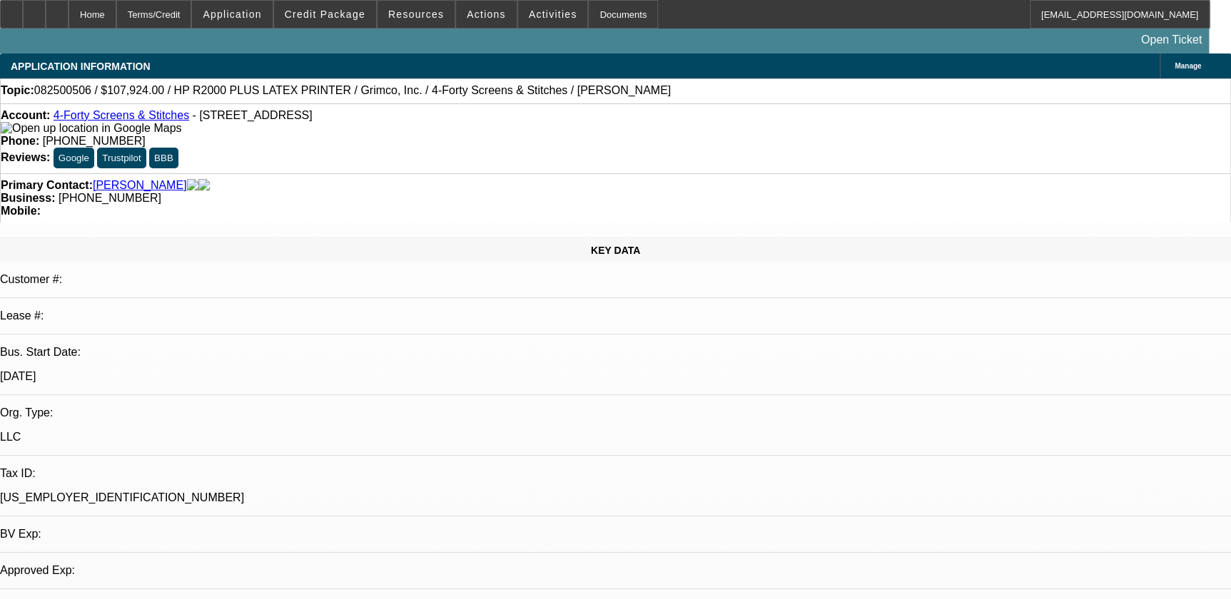
select select "0"
select select "0.1"
select select "4"
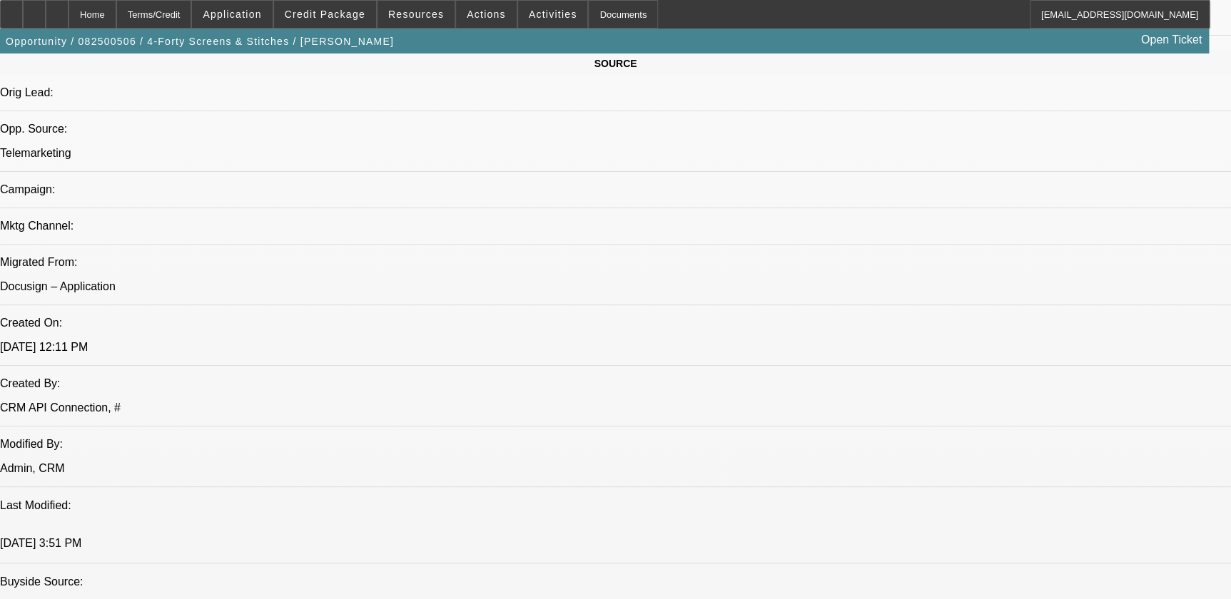
scroll to position [848, 0]
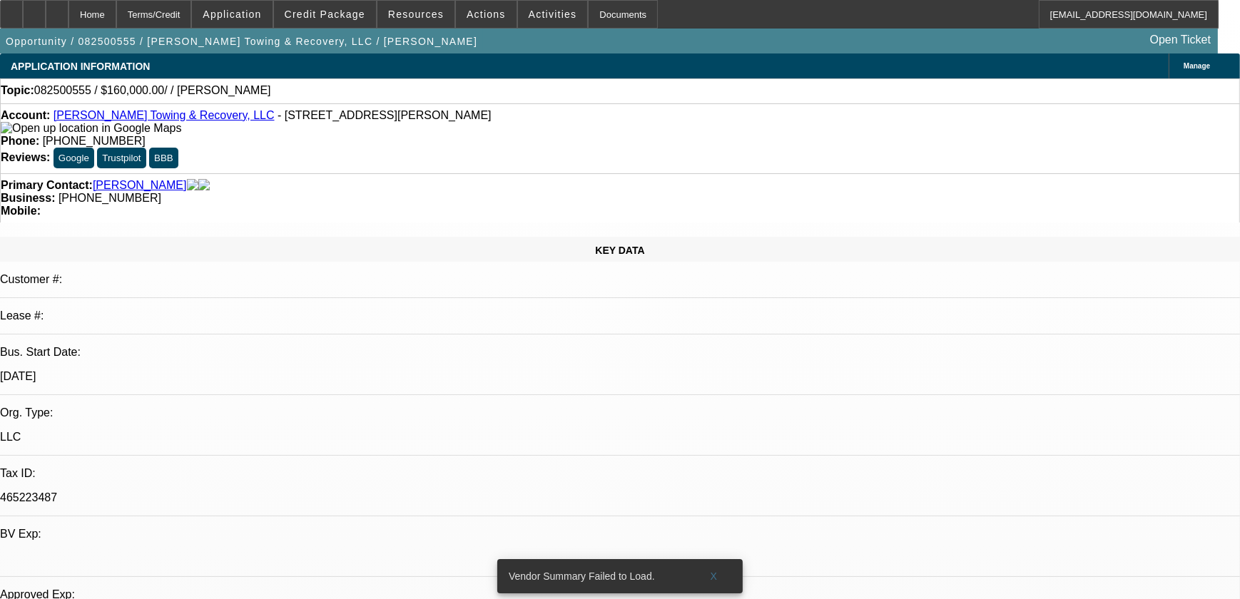
select select "0"
select select "2"
select select "0.1"
select select "4"
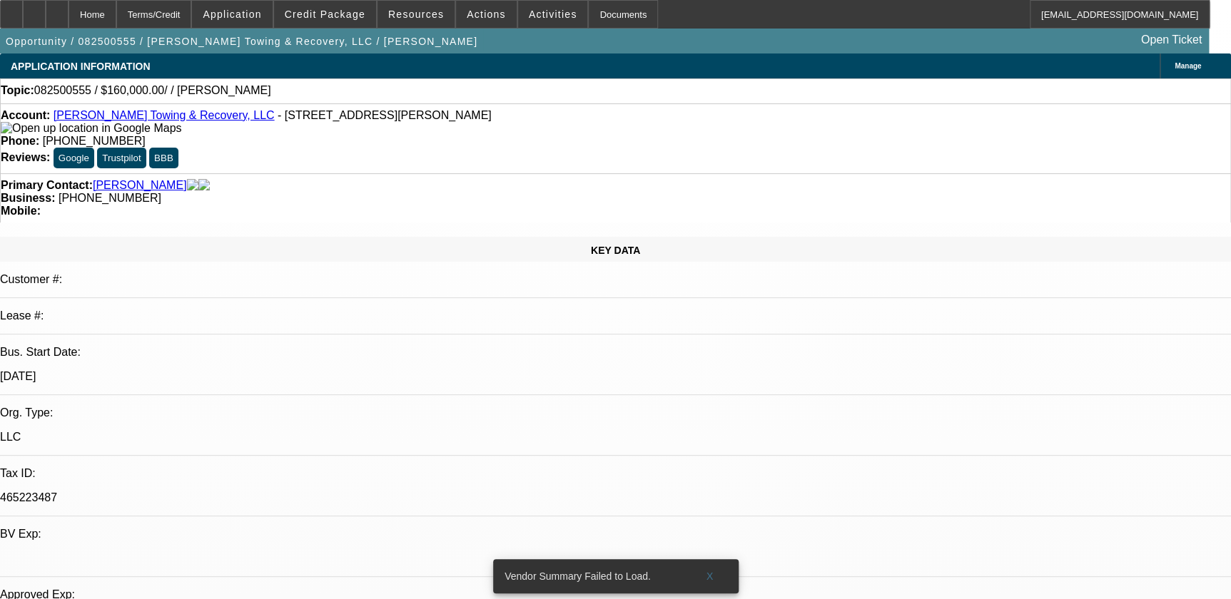
scroll to position [519, 0]
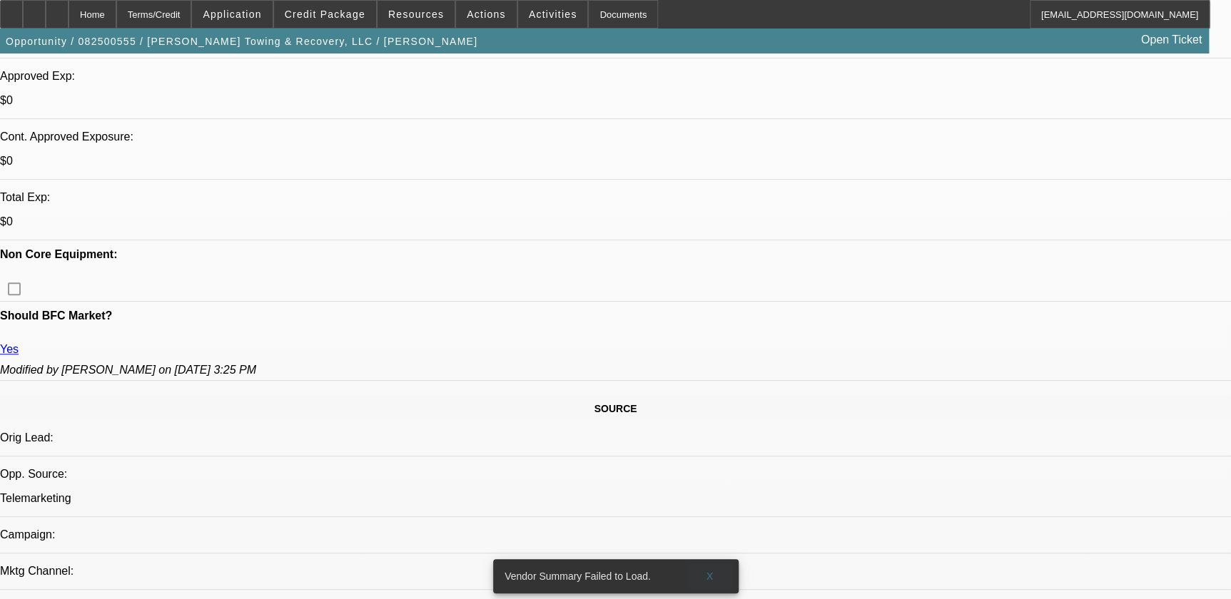
click at [717, 561] on span at bounding box center [710, 576] width 46 height 34
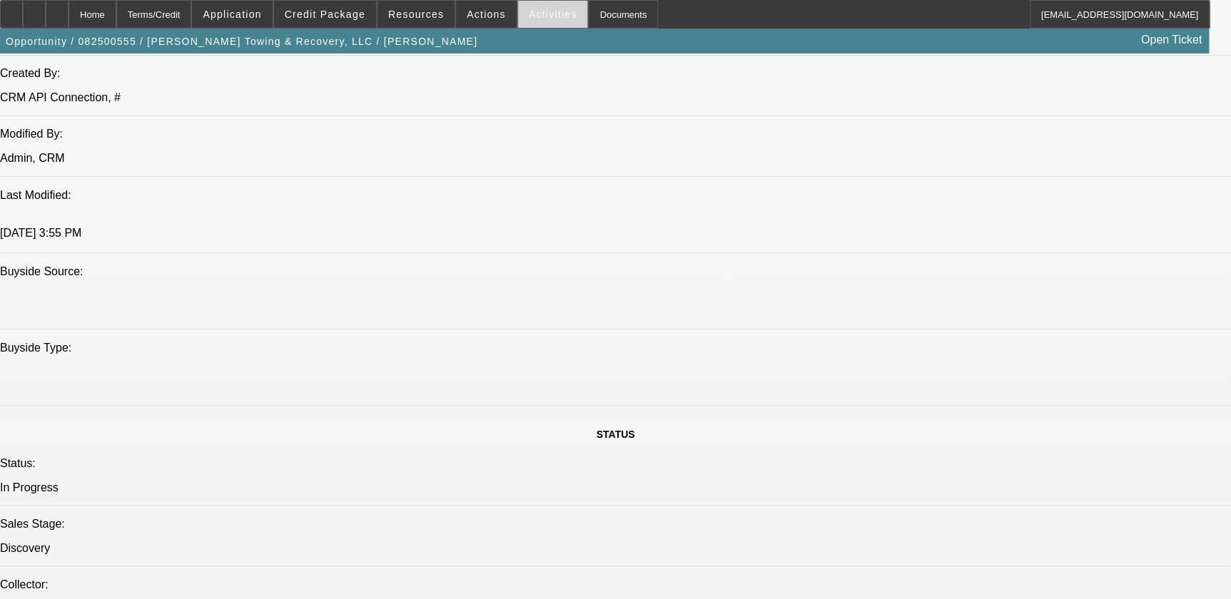
scroll to position [1427, 0]
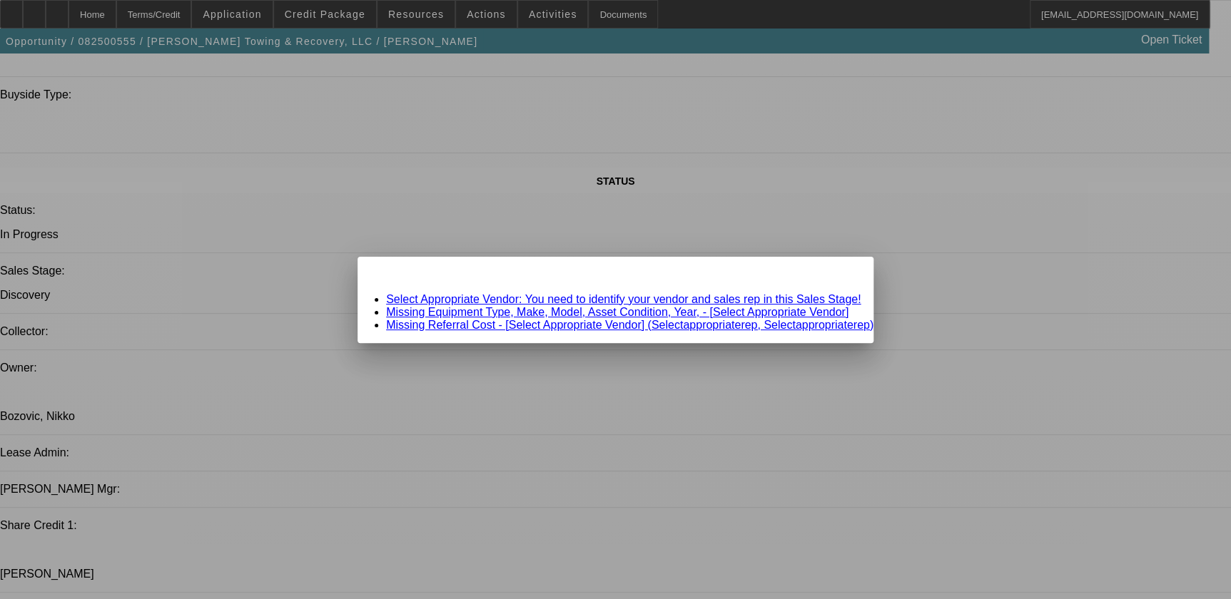
click at [464, 300] on link "Select Appropriate Vendor: You need to identify your vendor and sales rep in th…" at bounding box center [623, 299] width 474 height 12
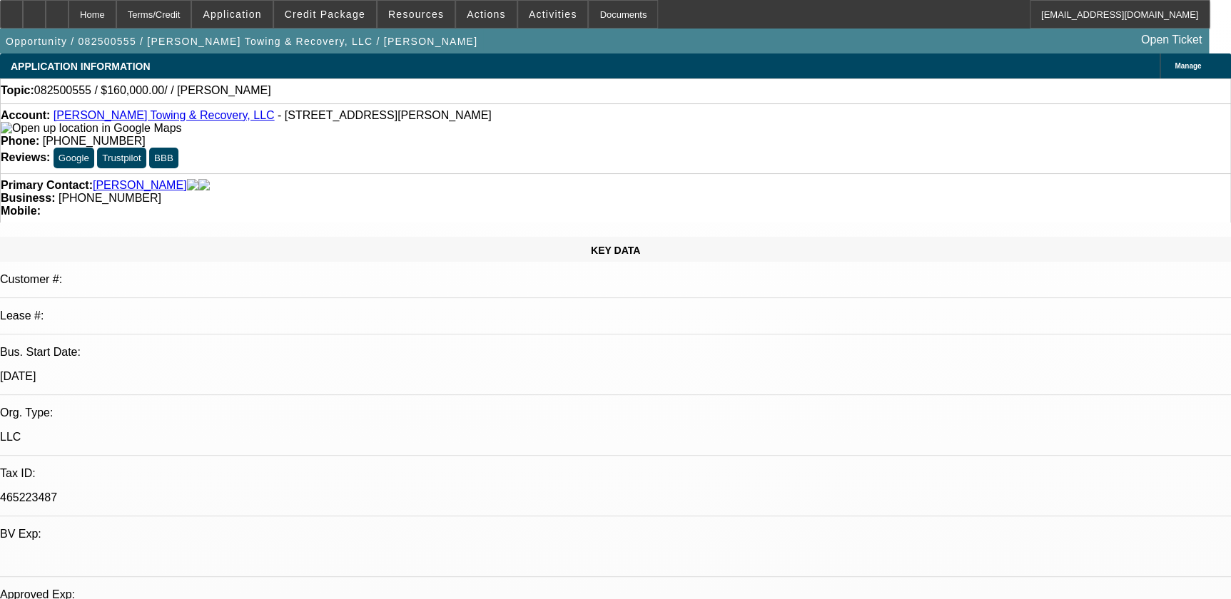
scroll to position [1427, 0]
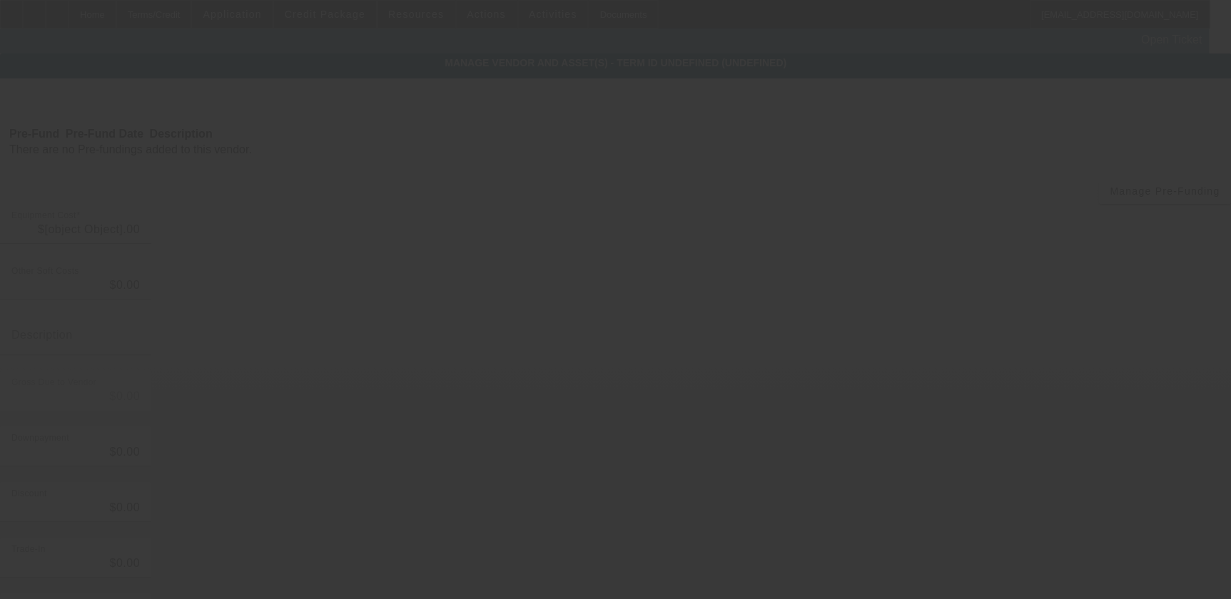
type input "$160,000.00"
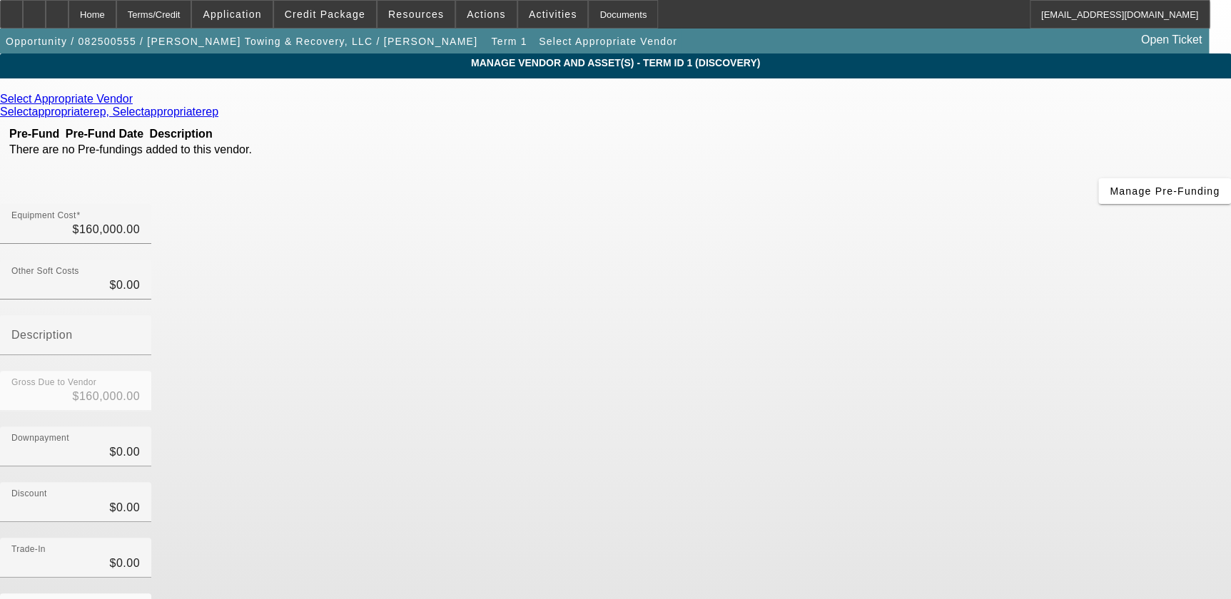
click at [136, 98] on icon at bounding box center [136, 99] width 0 height 12
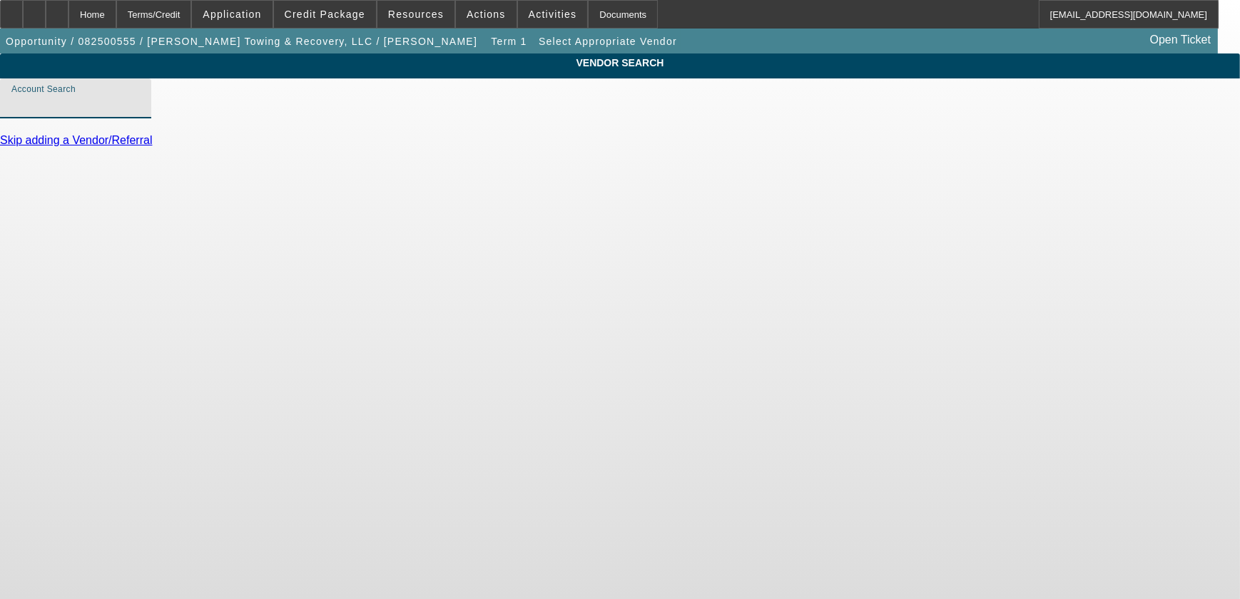
click at [140, 113] on input "Account Search" at bounding box center [75, 104] width 128 height 17
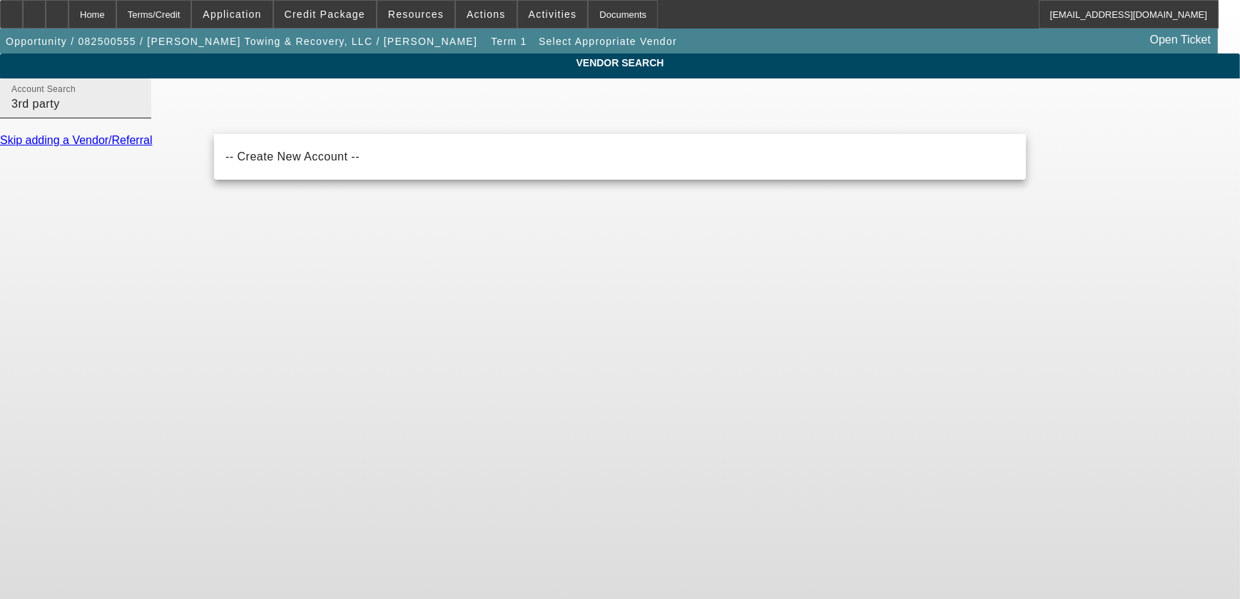
click at [140, 113] on input "3rd party" at bounding box center [75, 104] width 128 height 17
type input "3"
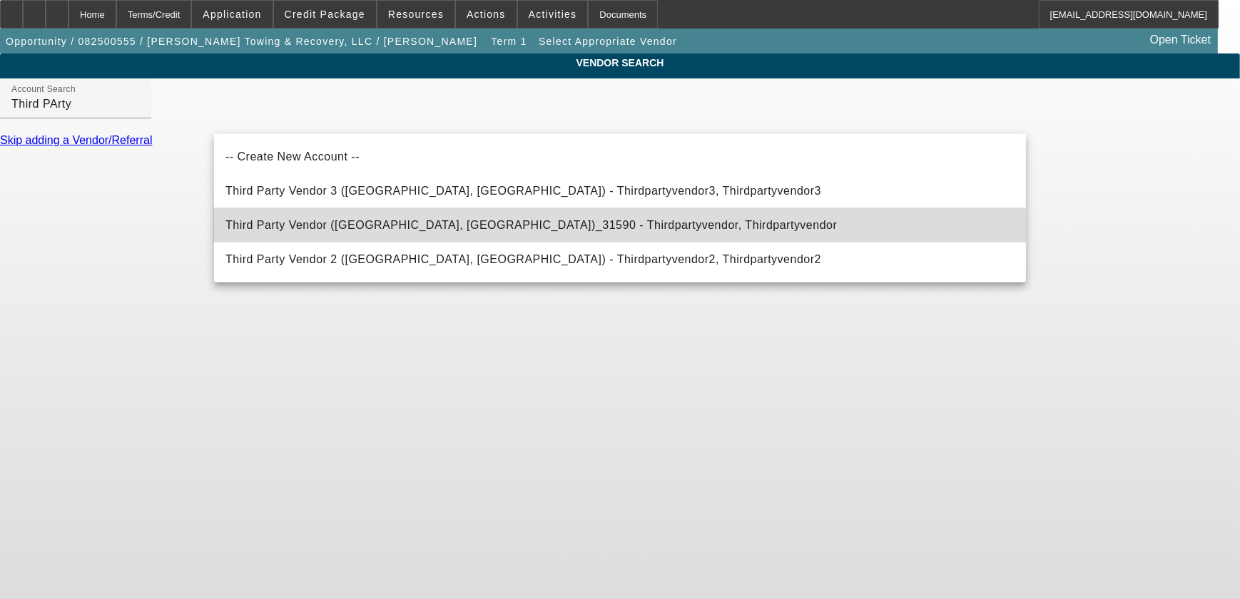
click at [407, 218] on span "Third Party Vendor (Northbrook, IL)_31590 - Thirdpartyvendor, Thirdpartyvendor" at bounding box center [530, 225] width 611 height 17
type input "Third Party Vendor (Northbrook, IL)_31590 - Thirdpartyvendor, Thirdpartyvendor"
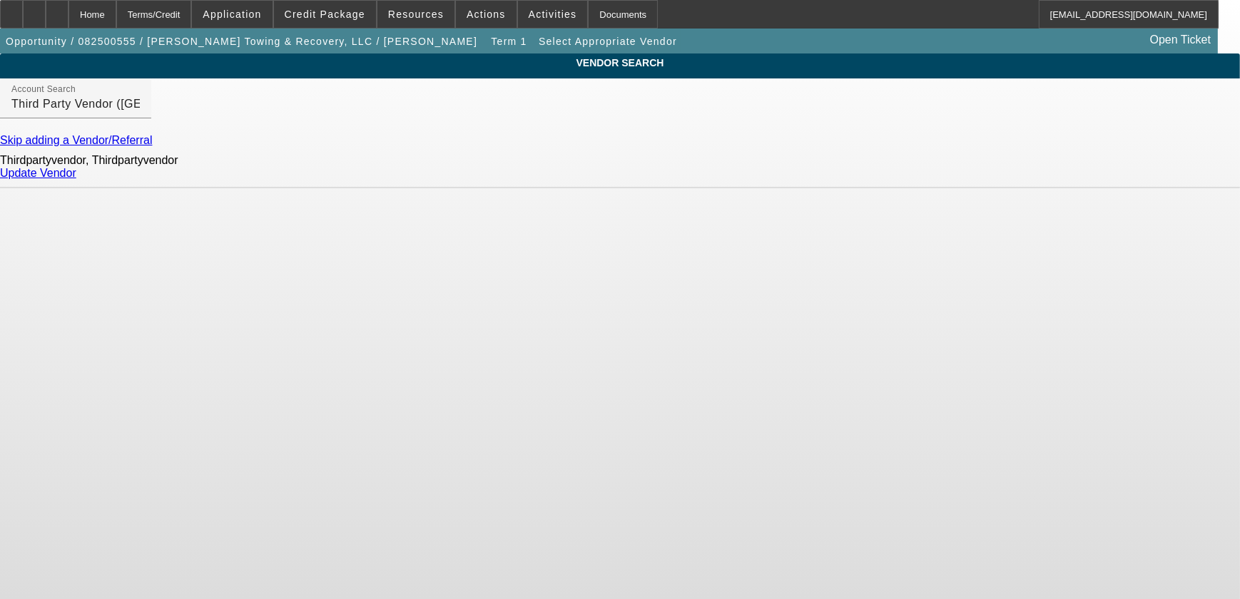
click at [76, 178] on link "Update Vendor" at bounding box center [38, 173] width 76 height 12
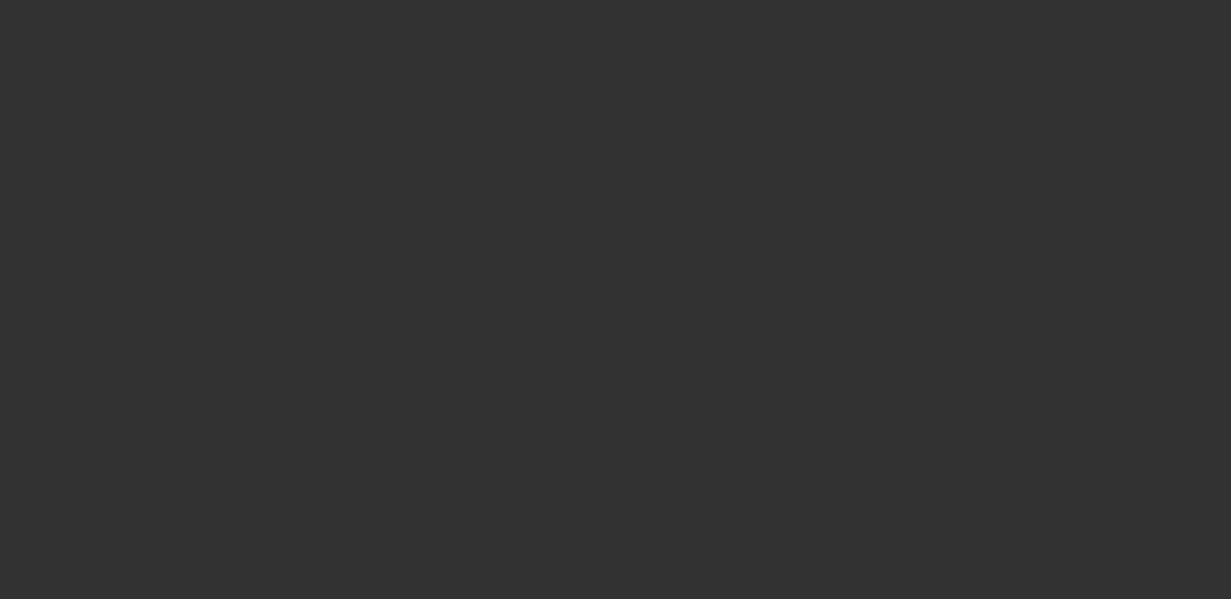
type input "$160,000.00"
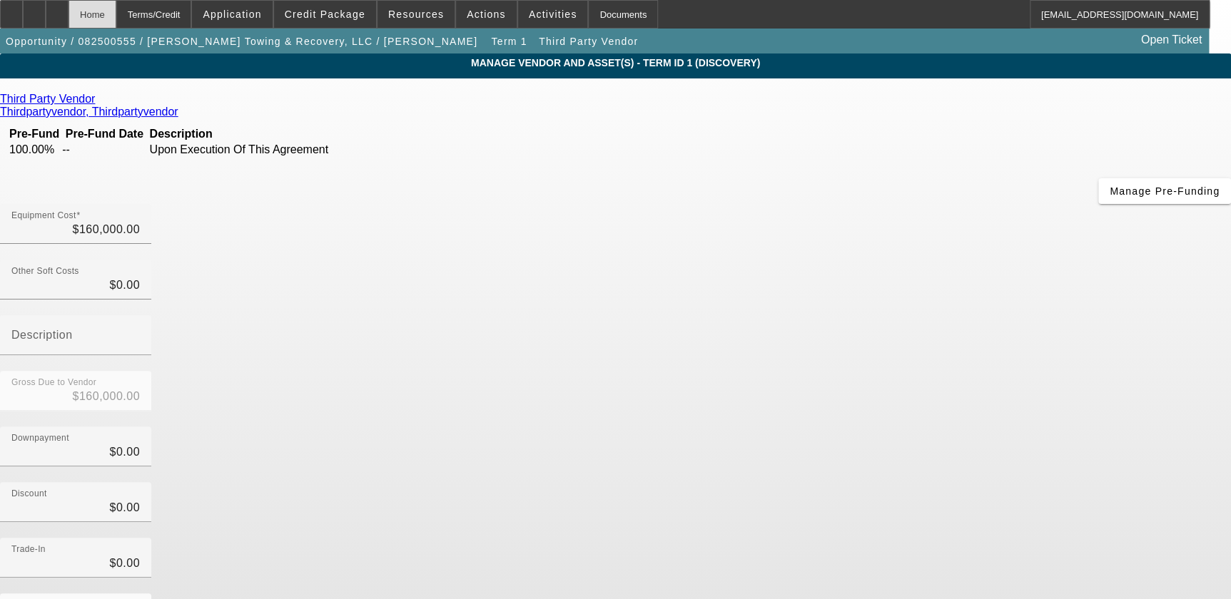
click at [116, 11] on div "Home" at bounding box center [92, 14] width 48 height 29
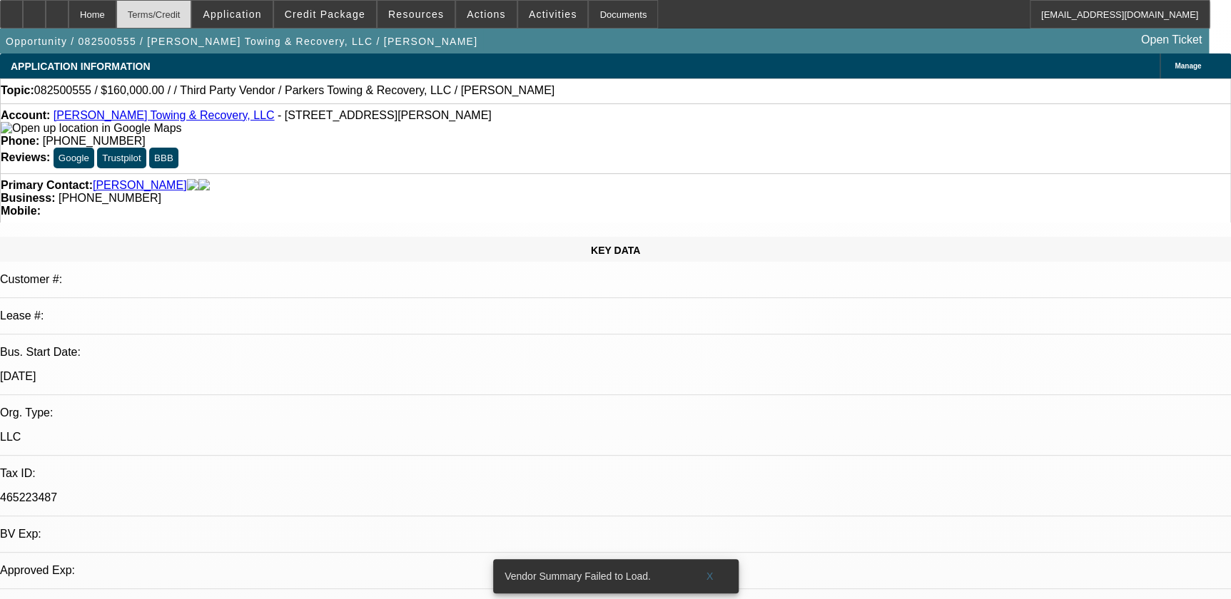
select select "0"
select select "2"
select select "0.1"
select select "4"
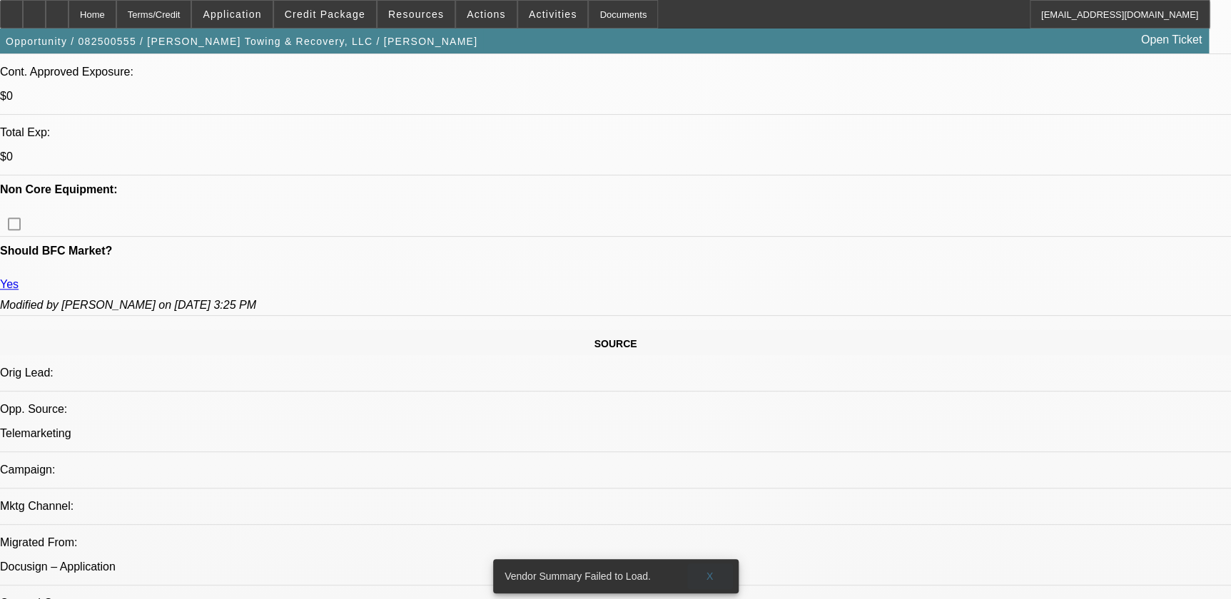
click at [718, 559] on span at bounding box center [710, 576] width 46 height 34
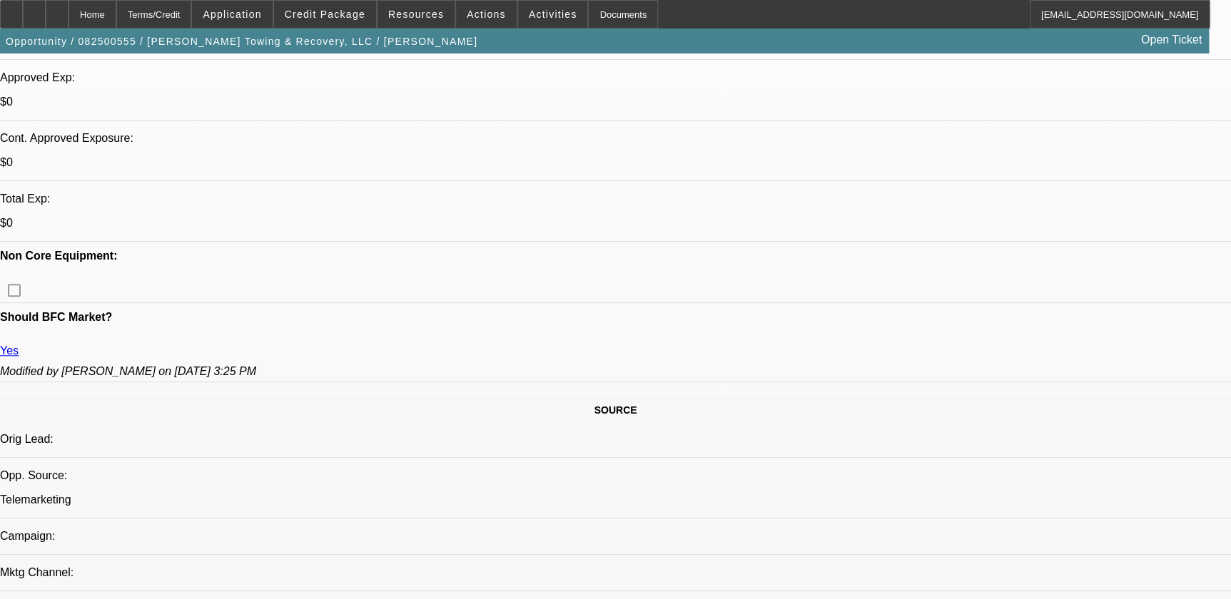
scroll to position [454, 0]
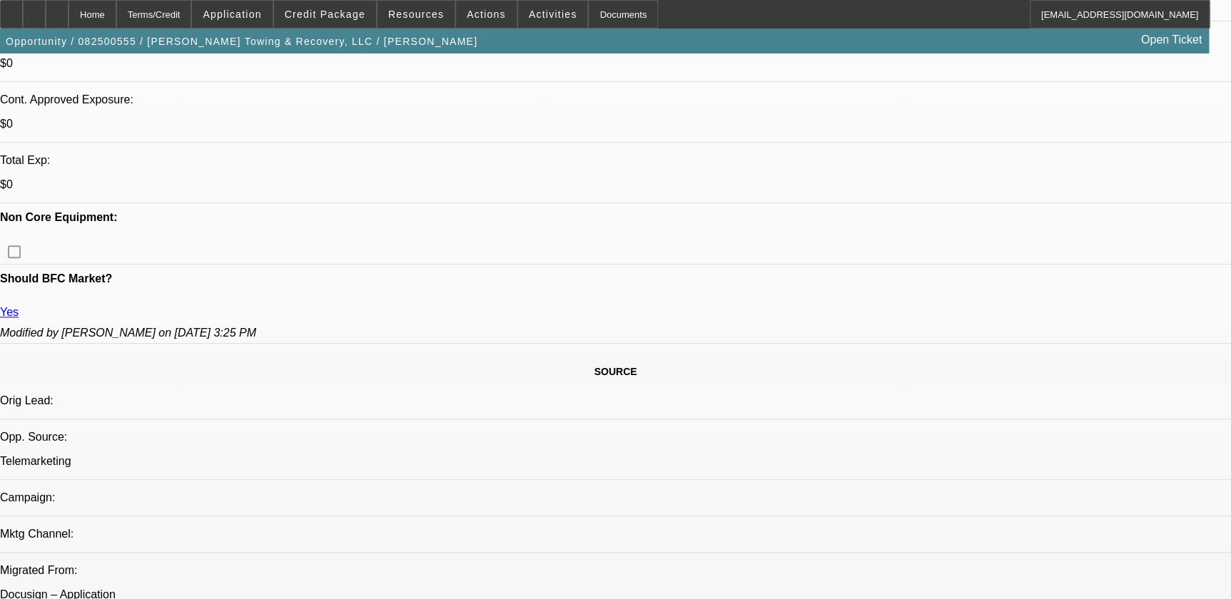
scroll to position [584, 0]
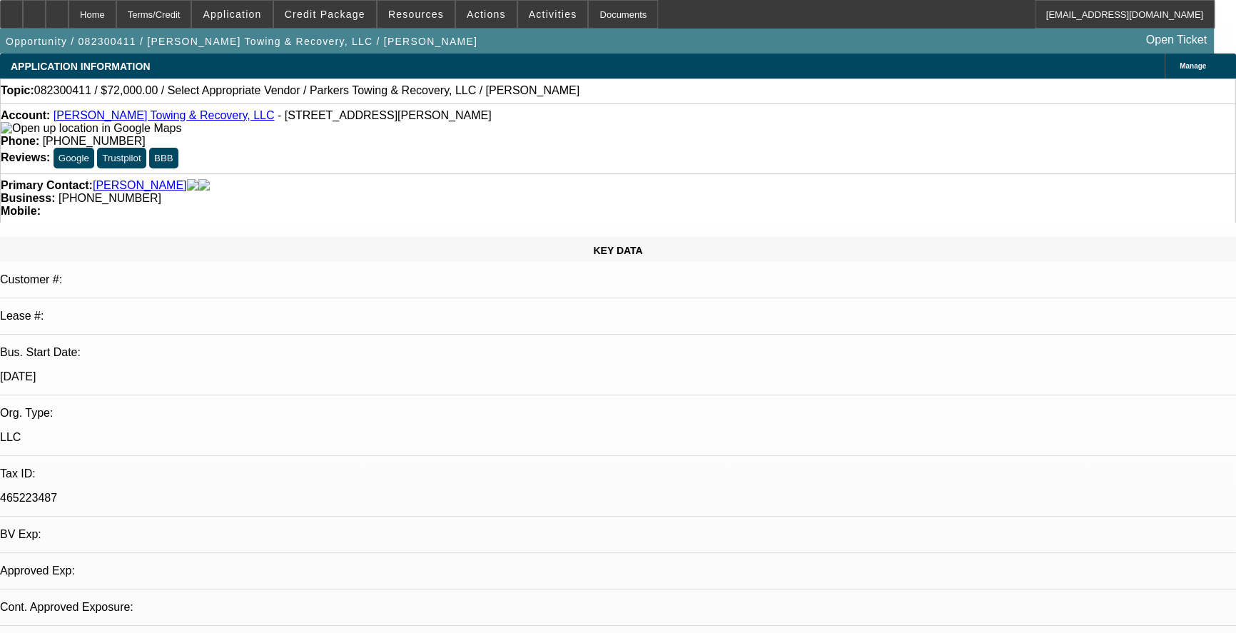
select select "0.1"
select select "0"
select select "0.1"
select select "1"
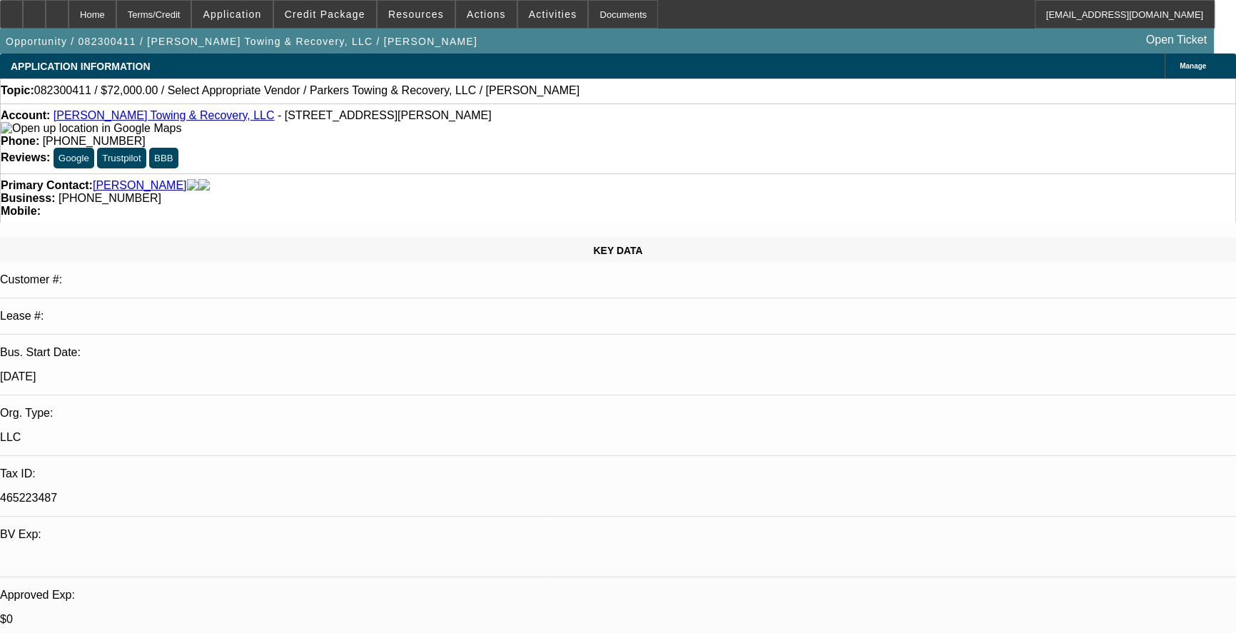
select select "15"
select select "1"
select select "3"
select select "15"
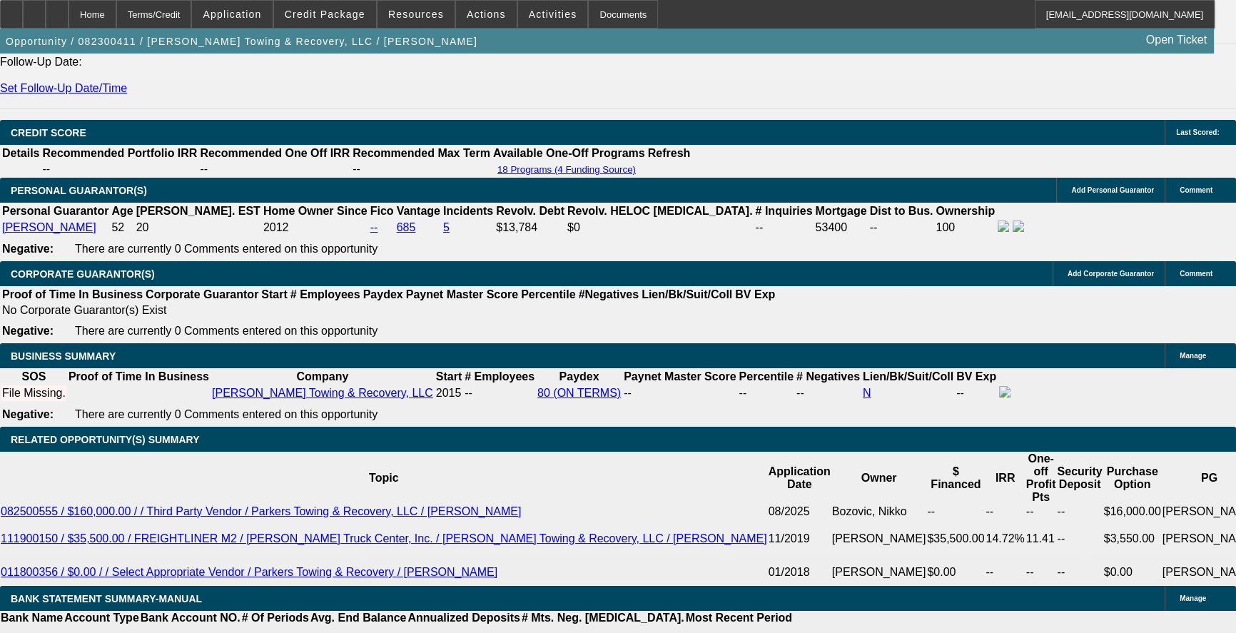
scroll to position [2011, 0]
